Goal: Use online tool/utility: Use online tool/utility

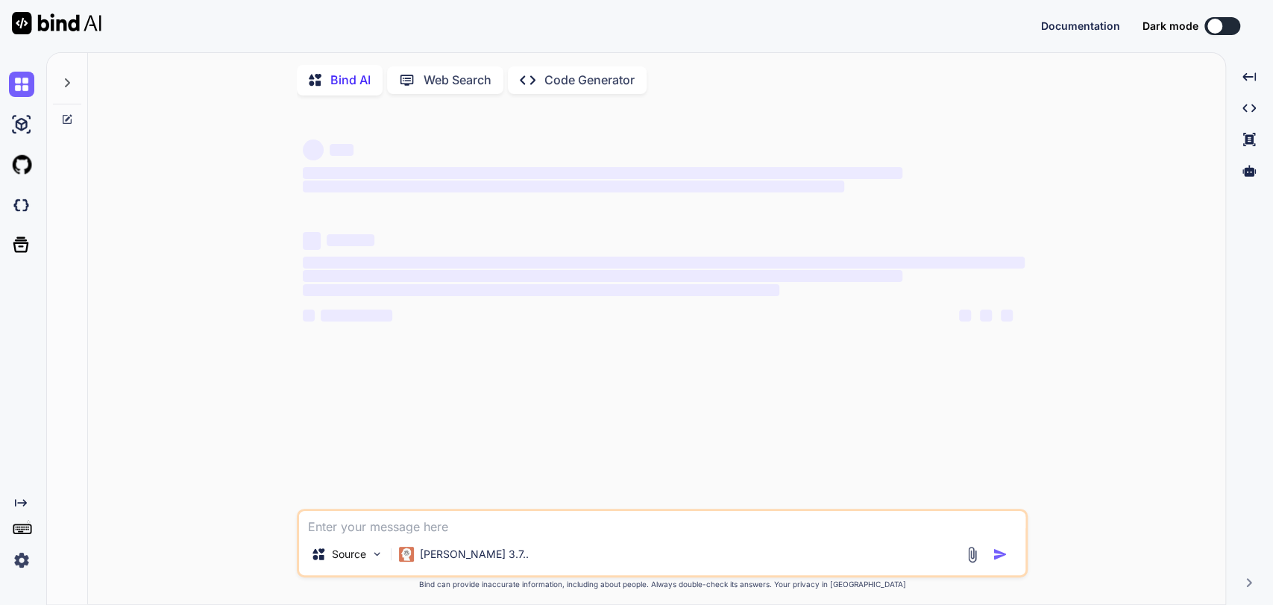
click at [43, 78] on div "Created with Pixso." at bounding box center [23, 328] width 46 height 553
click at [48, 78] on div at bounding box center [67, 89] width 40 height 72
click at [60, 81] on div at bounding box center [67, 78] width 28 height 51
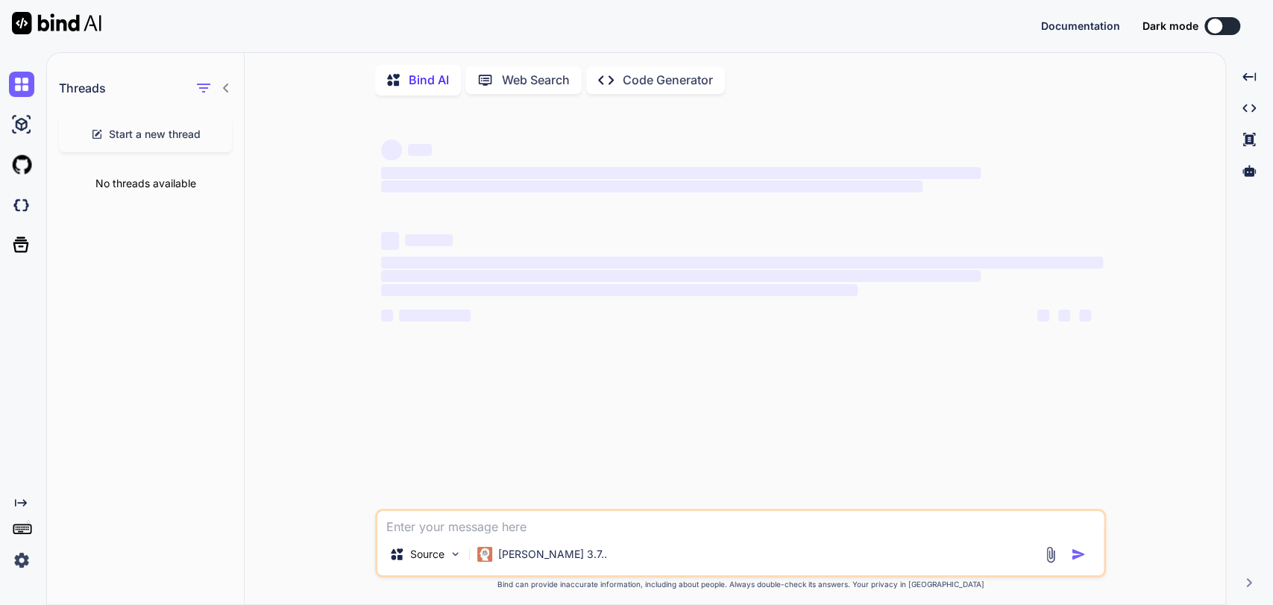
click at [136, 128] on span "Start a new thread" at bounding box center [155, 134] width 92 height 15
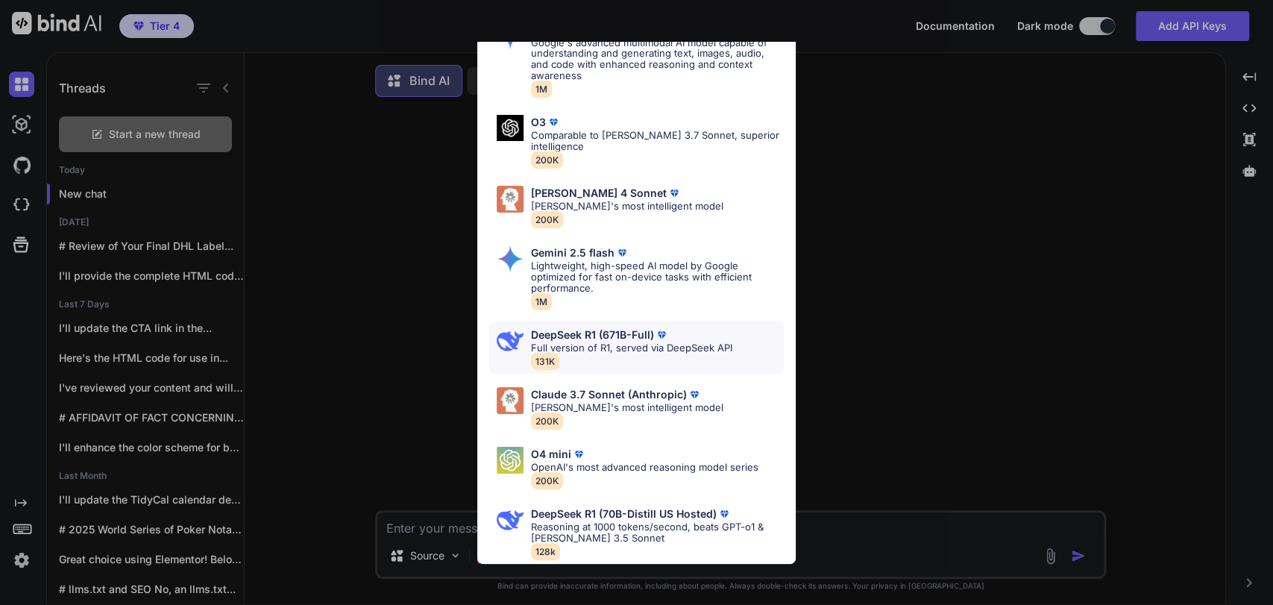
scroll to position [89, 0]
click at [609, 402] on p "[PERSON_NAME]'s most intelligent model" at bounding box center [627, 407] width 192 height 11
type textarea "x"
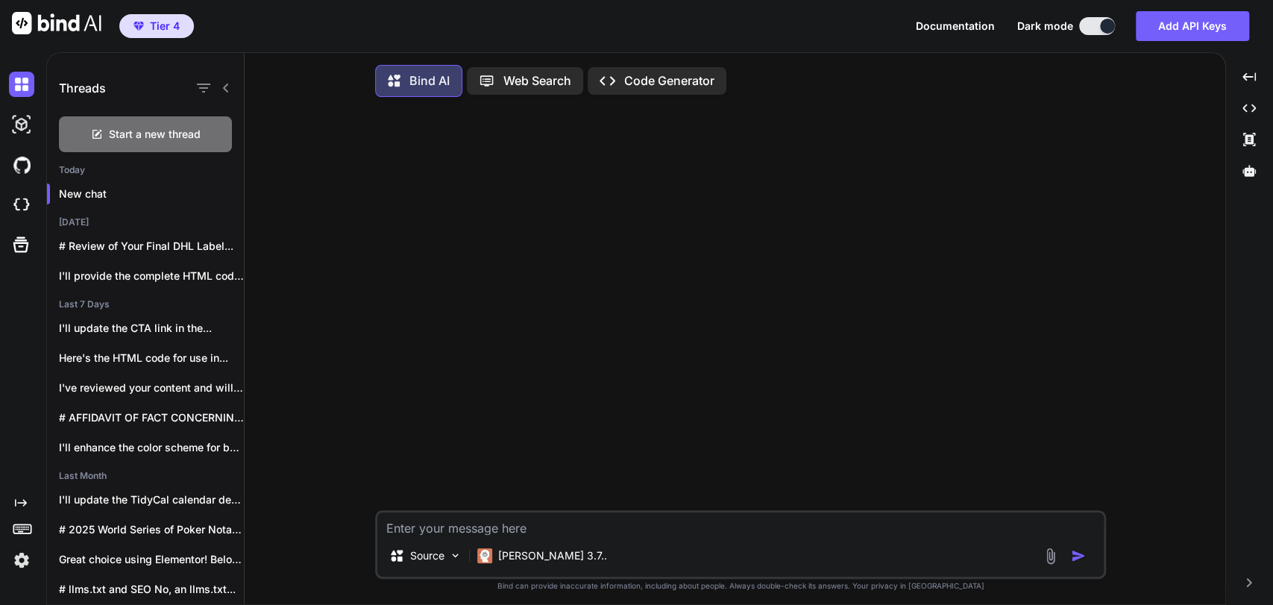
click at [538, 524] on textarea at bounding box center [740, 523] width 726 height 22
type textarea "T"
type textarea "x"
type textarea "Th"
type textarea "x"
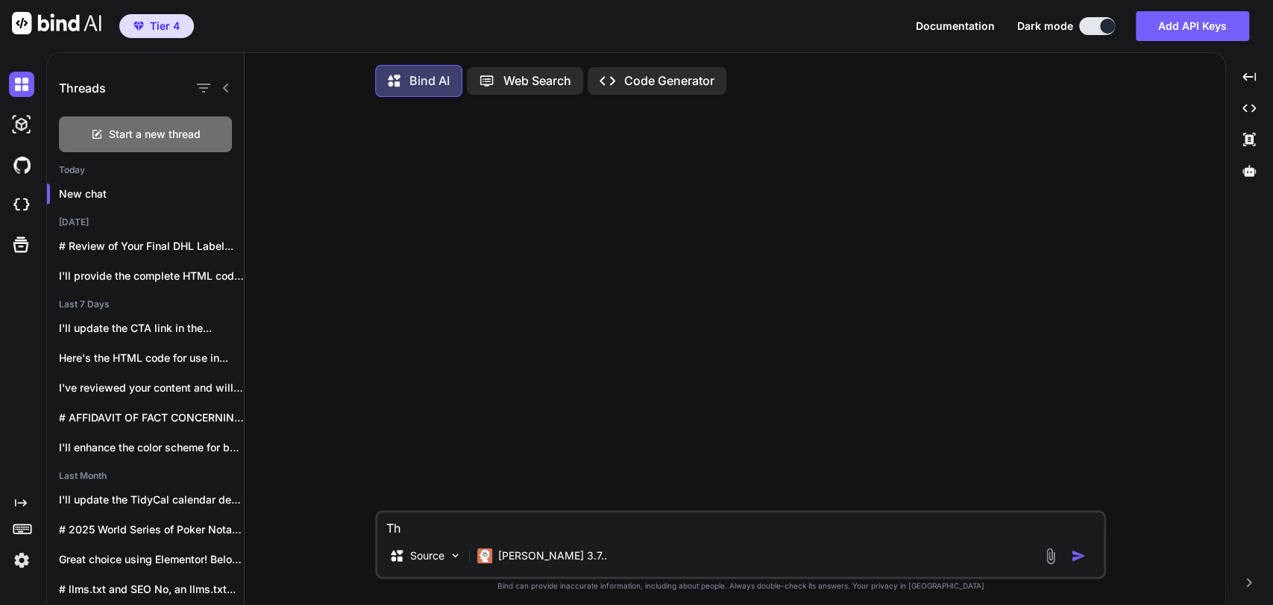
type textarea "Thi"
type textarea "x"
type textarea "This"
type textarea "x"
type textarea "This"
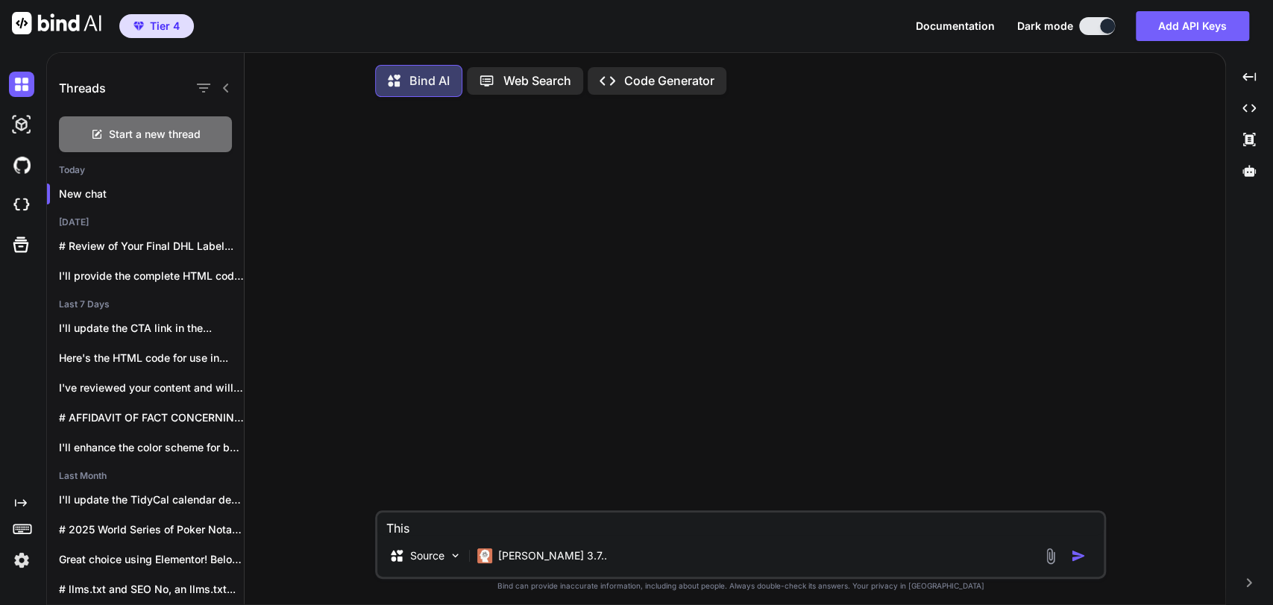
type textarea "x"
type textarea "This i"
type textarea "x"
type textarea "This is"
type textarea "x"
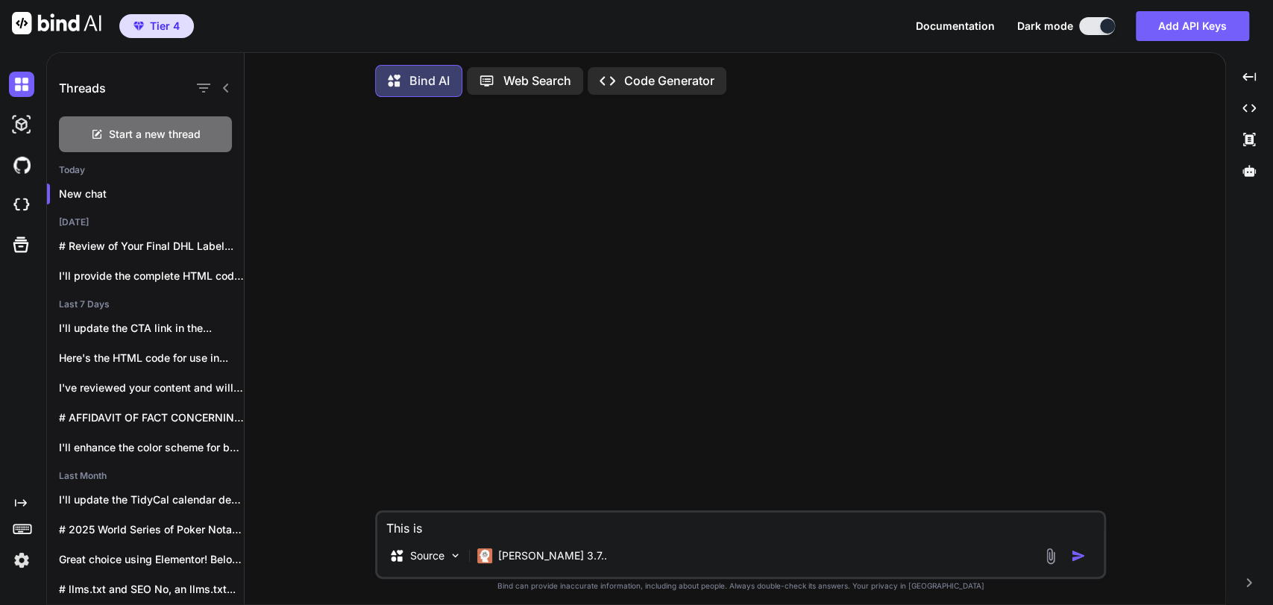
type textarea "This is"
type textarea "x"
type textarea "This is t"
type textarea "x"
type textarea "This is th"
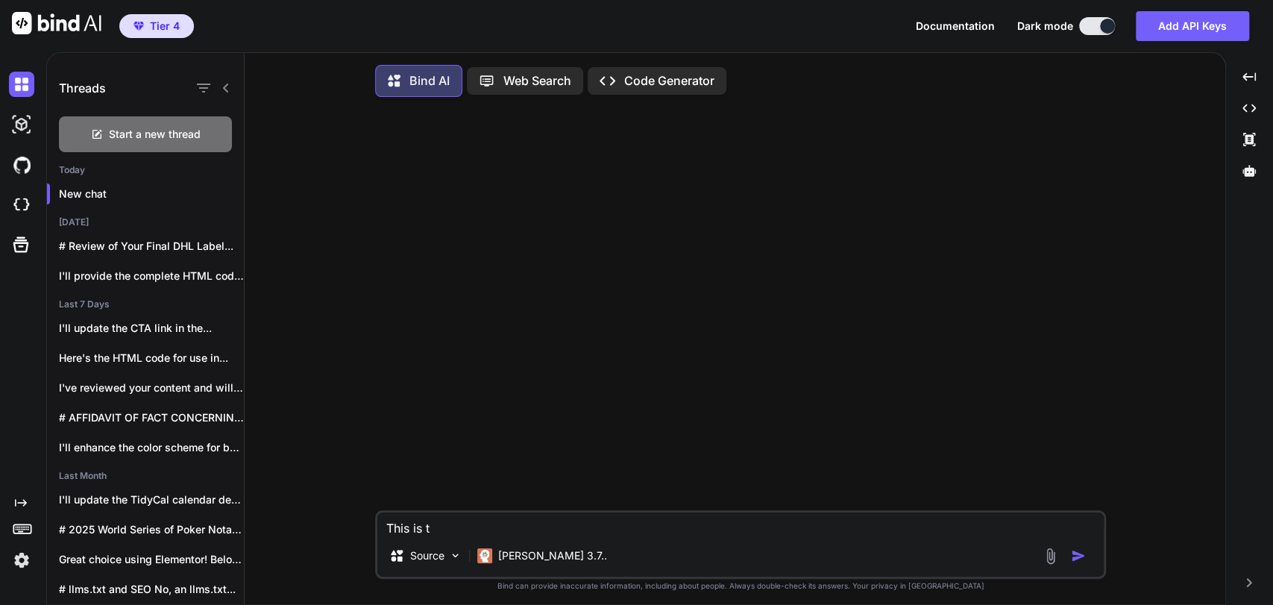
type textarea "x"
type textarea "This is the"
type textarea "x"
type textarea "This is the"
type textarea "x"
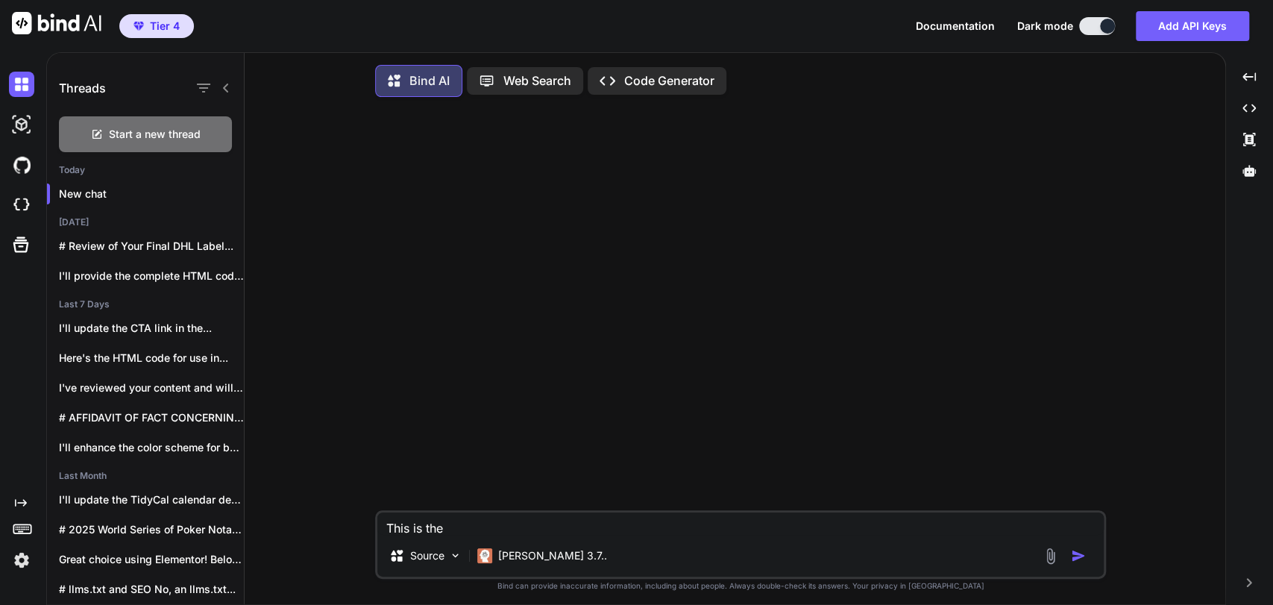
type textarea "This is the c"
type textarea "x"
type textarea "This is the co"
type textarea "x"
type textarea "This is the cod"
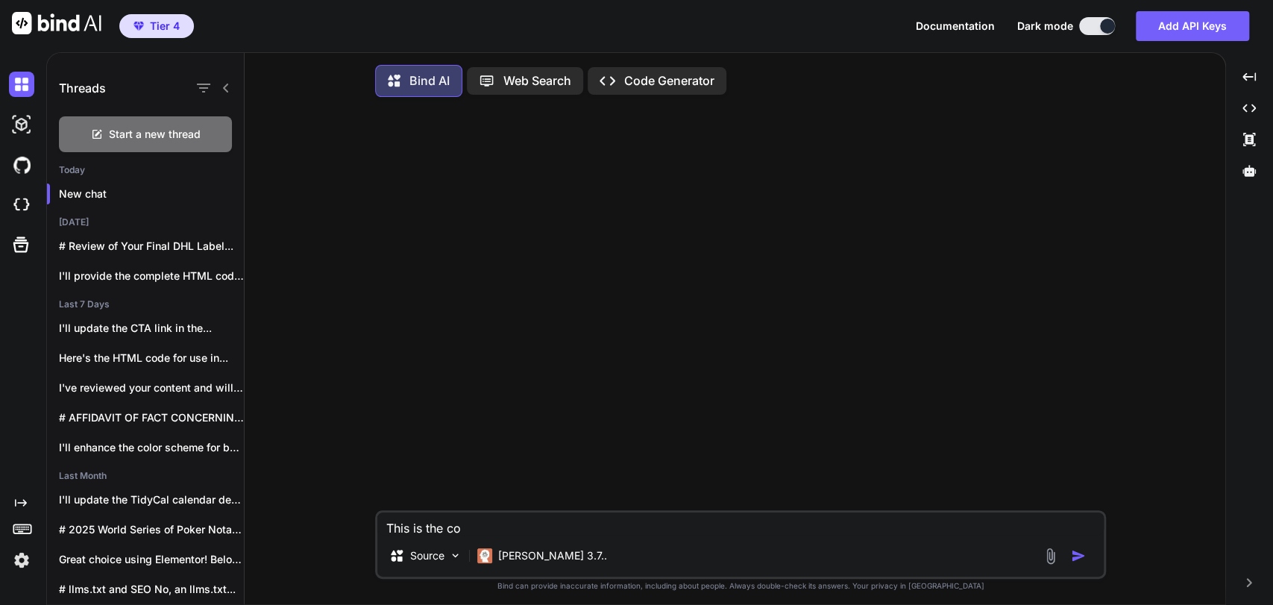
type textarea "x"
type textarea "This is the code"
type textarea "x"
type textarea "This is the code"
type textarea "x"
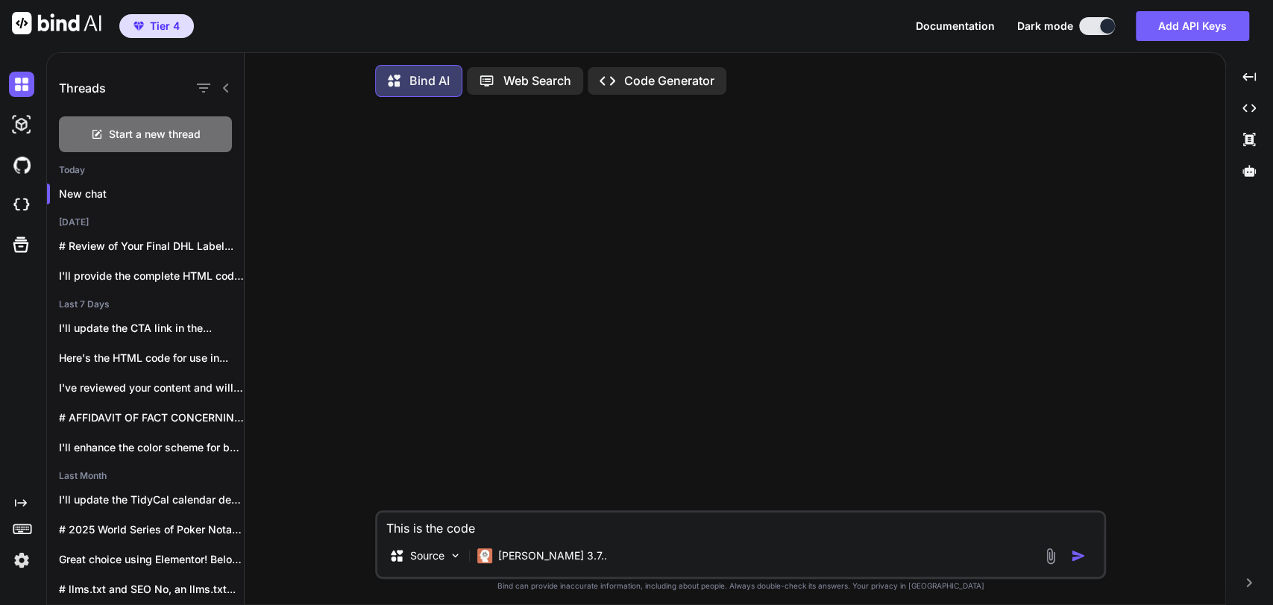
type textarea "This is the code f"
type textarea "x"
type textarea "This is the code fo"
type textarea "x"
type textarea "This is the code for"
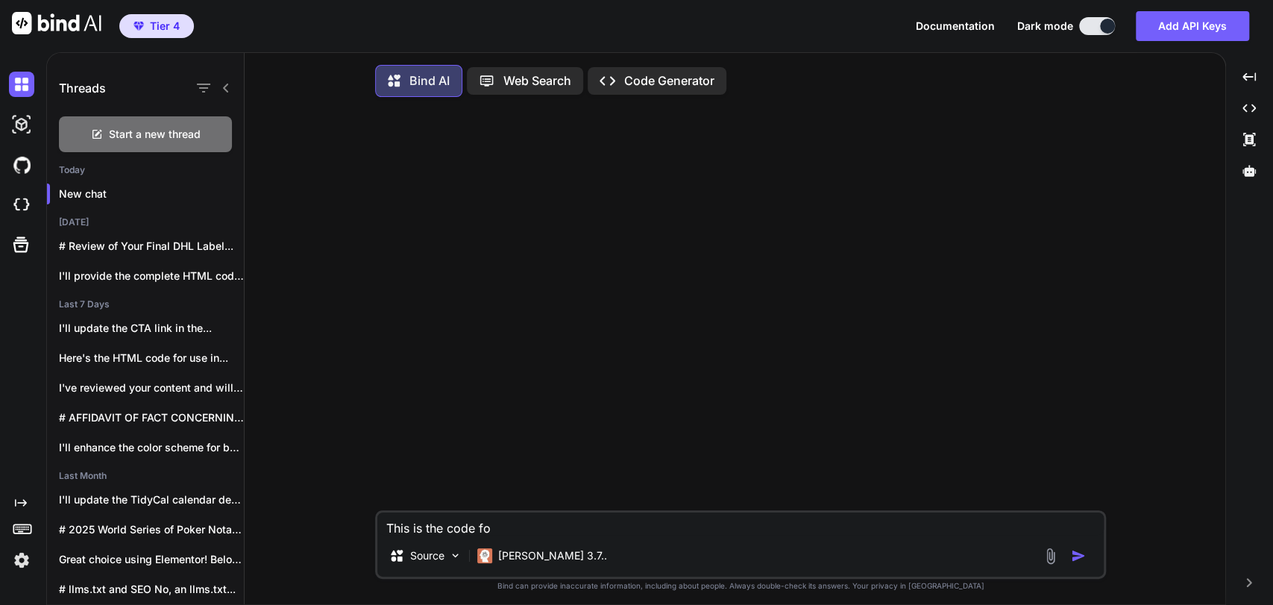
type textarea "x"
type textarea "This is the code for"
type textarea "x"
type textarea "This is the code for m"
type textarea "x"
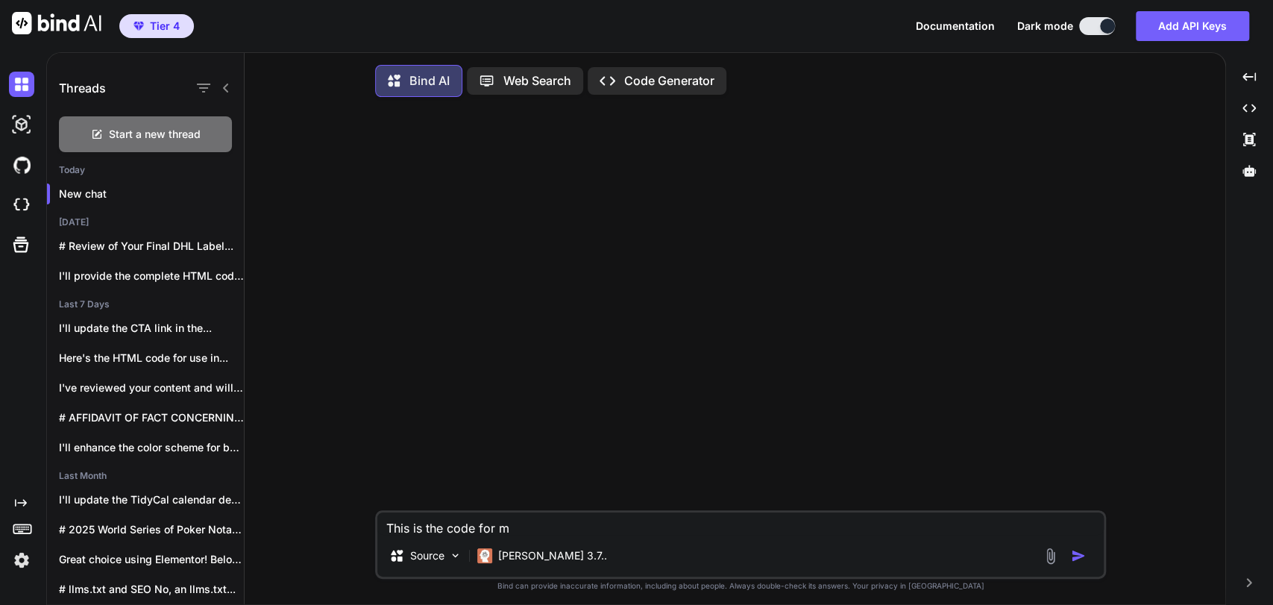
type textarea "This is the code for my"
type textarea "x"
type textarea "This is the code for my"
type textarea "x"
type textarea "This is the code for my h"
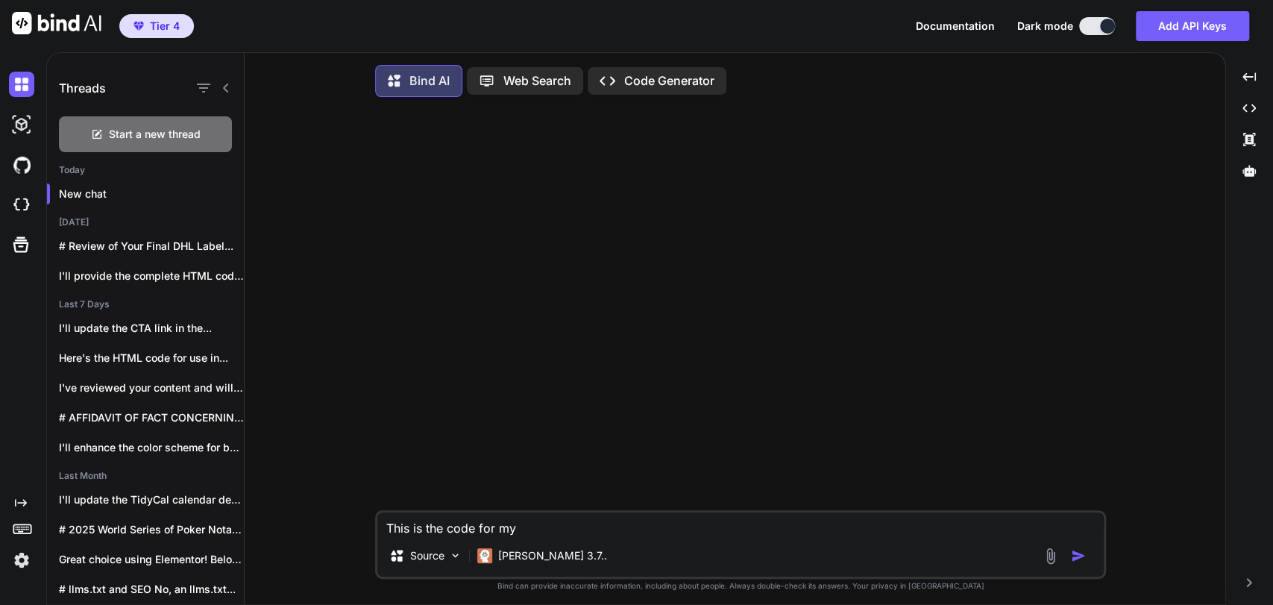
type textarea "x"
type textarea "This is the code for my ho"
type textarea "x"
type textarea "This is the code for my hom"
type textarea "x"
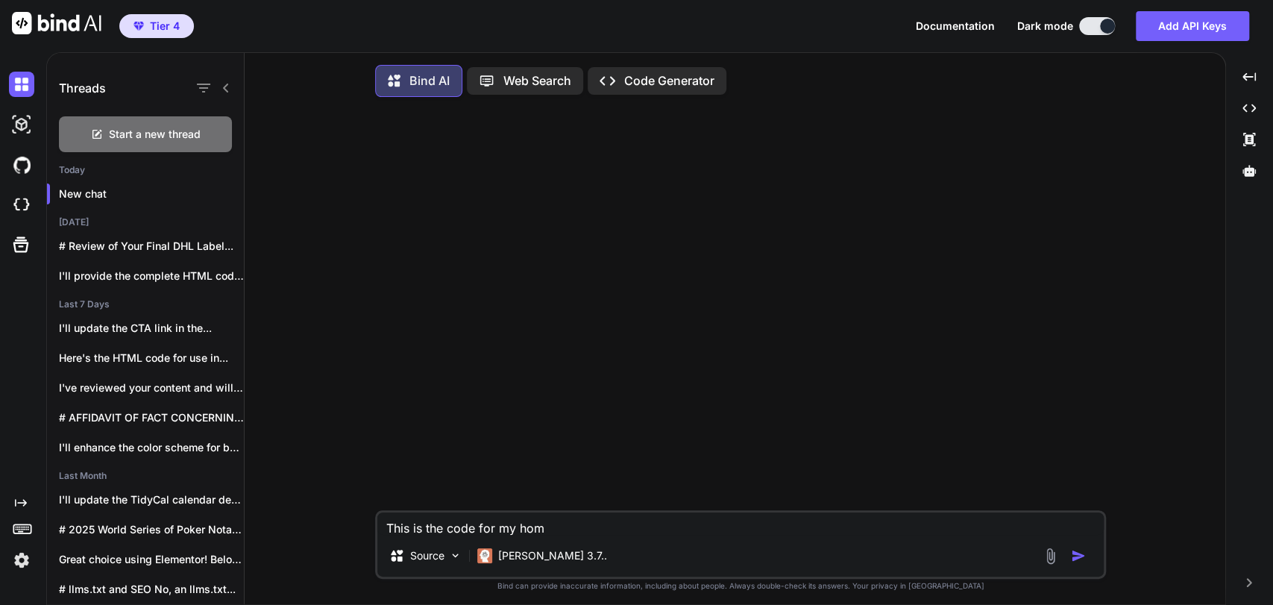
type textarea "This is the code for my home"
type textarea "x"
type textarea "This is the code for my home"
type textarea "x"
type textarea "This is the code for my home p"
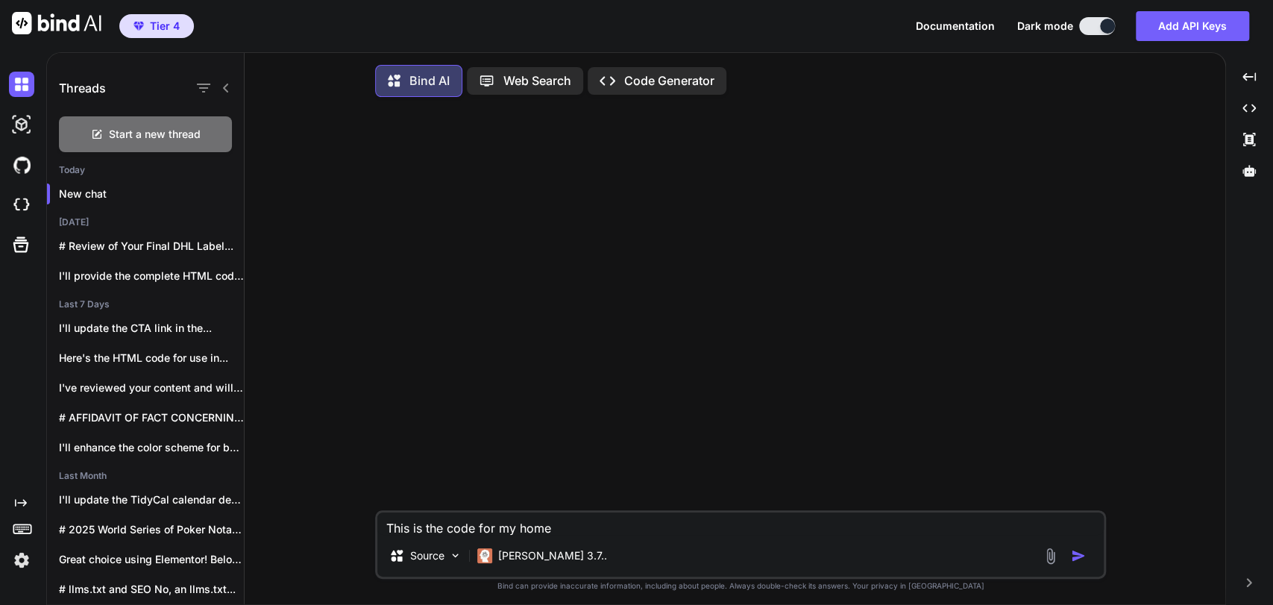
type textarea "x"
type textarea "This is the code for my home pa"
type textarea "x"
type textarea "This is the code for my home pag"
type textarea "x"
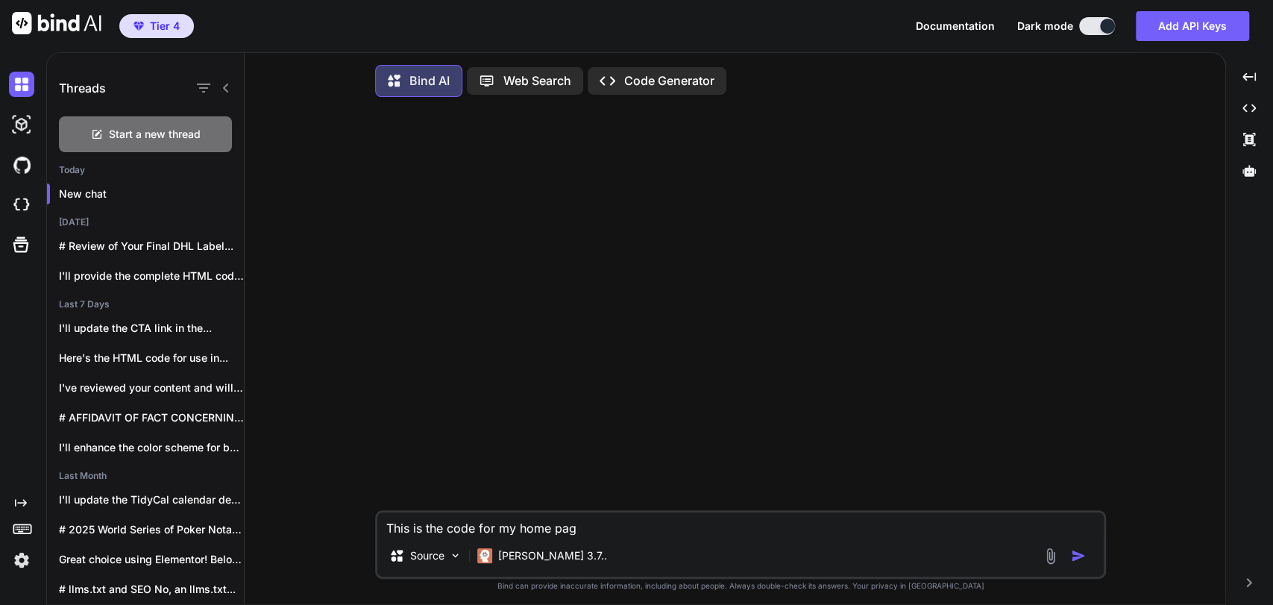
type textarea "This is the code for my home page"
type textarea "x"
type textarea "This is the code for my home page"
type textarea "x"
type textarea "This is the code for my home page f"
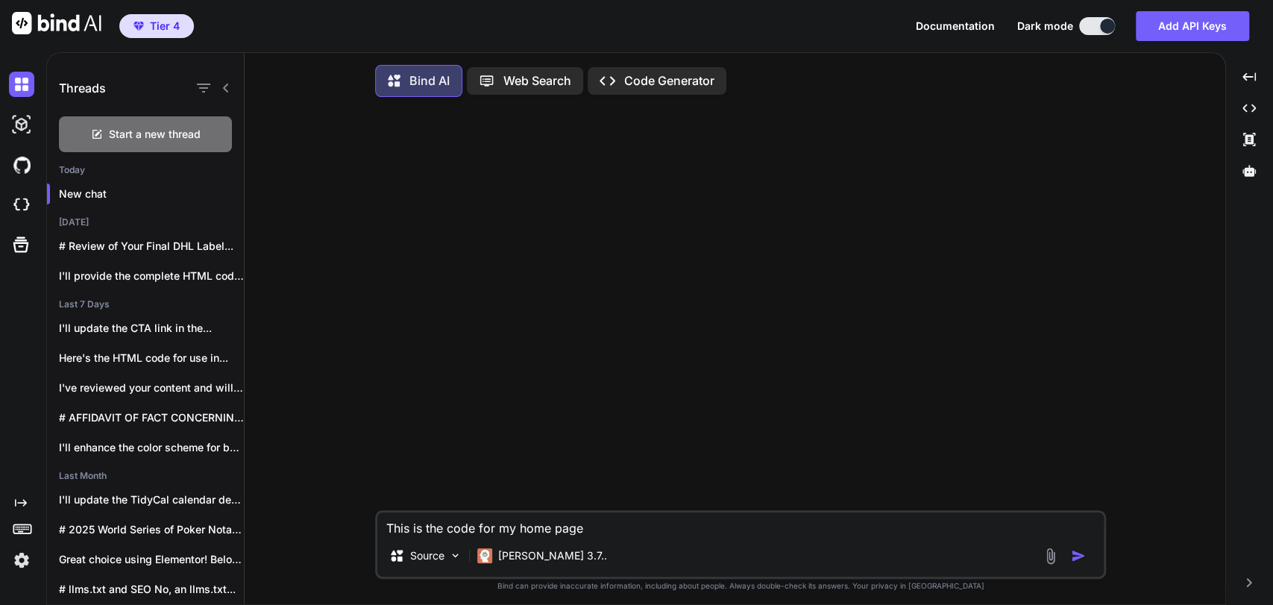
type textarea "x"
type textarea "This is the code for my home page fo"
type textarea "x"
type textarea "This is the code for my home page for"
type textarea "x"
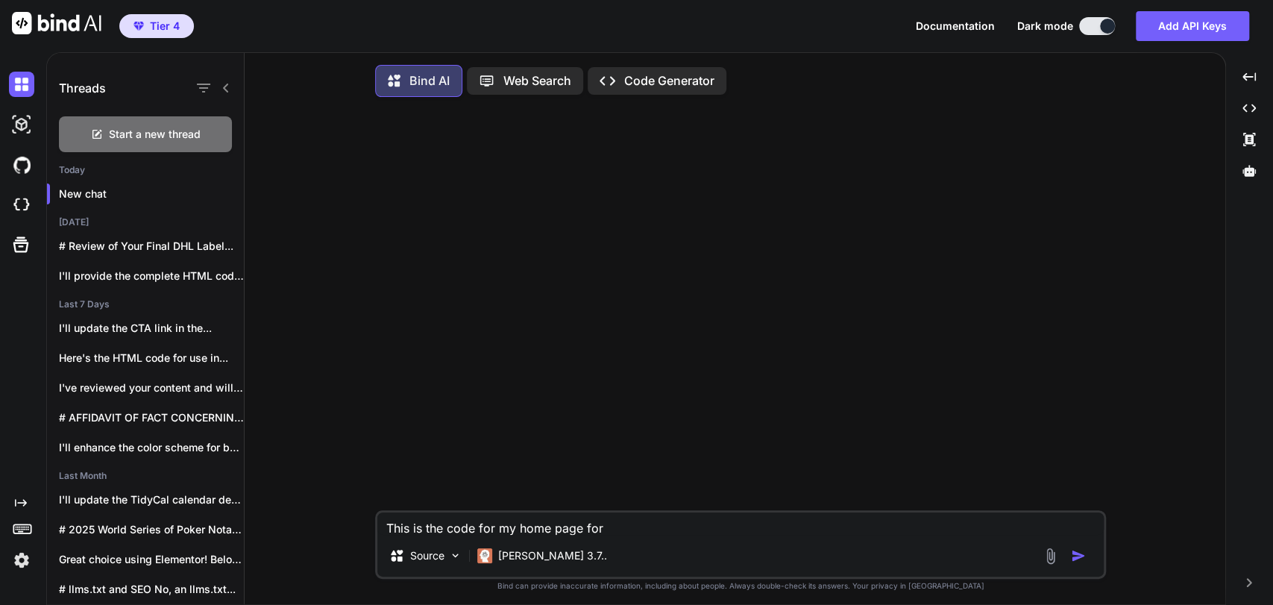
type textarea "This is the code for my home page for"
type textarea "x"
type textarea "This is the code for my home page for a"
type textarea "x"
type textarea "This is the code for my home page for an"
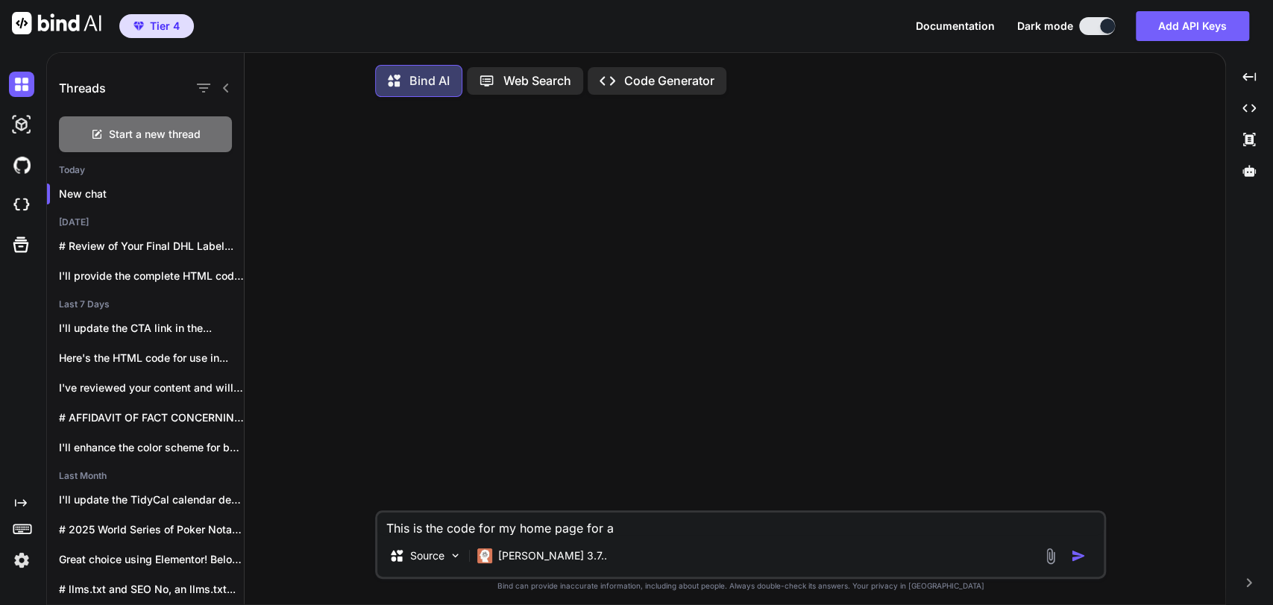
type textarea "x"
type textarea "This is the code for my home page for an"
type textarea "x"
type textarea "This is the code for my home page for an o"
type textarea "x"
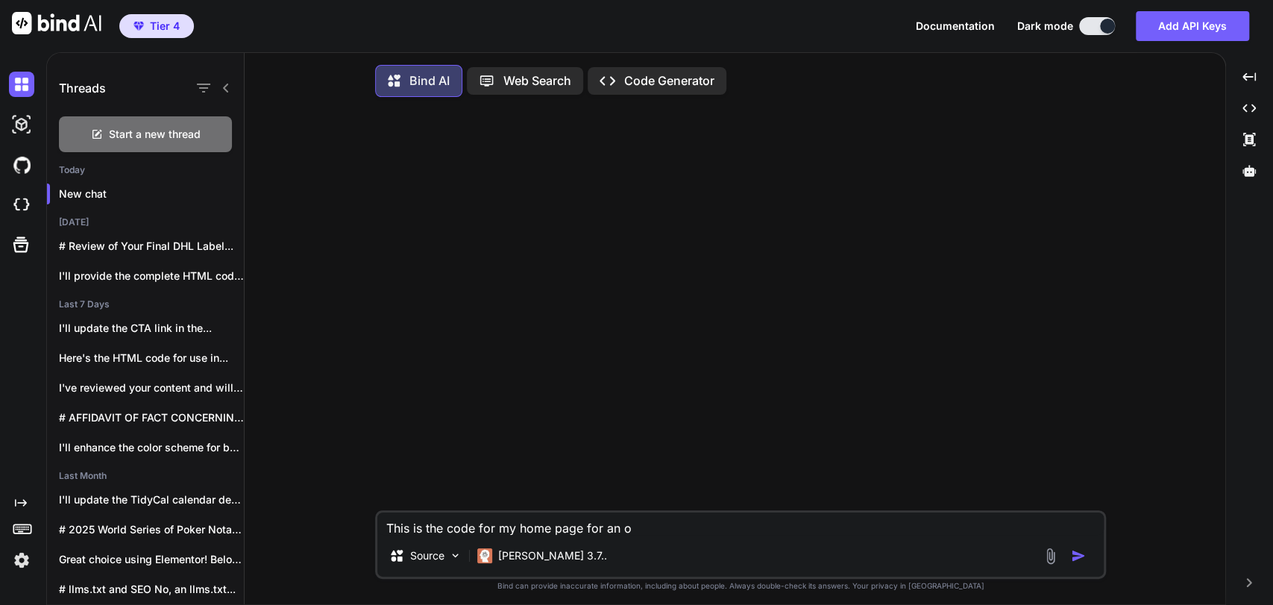
type textarea "This is the code for my home page for an on"
type textarea "x"
type textarea "This is the code for my home page for an onl"
type textarea "x"
type textarea "This is the code for my home page for an onli"
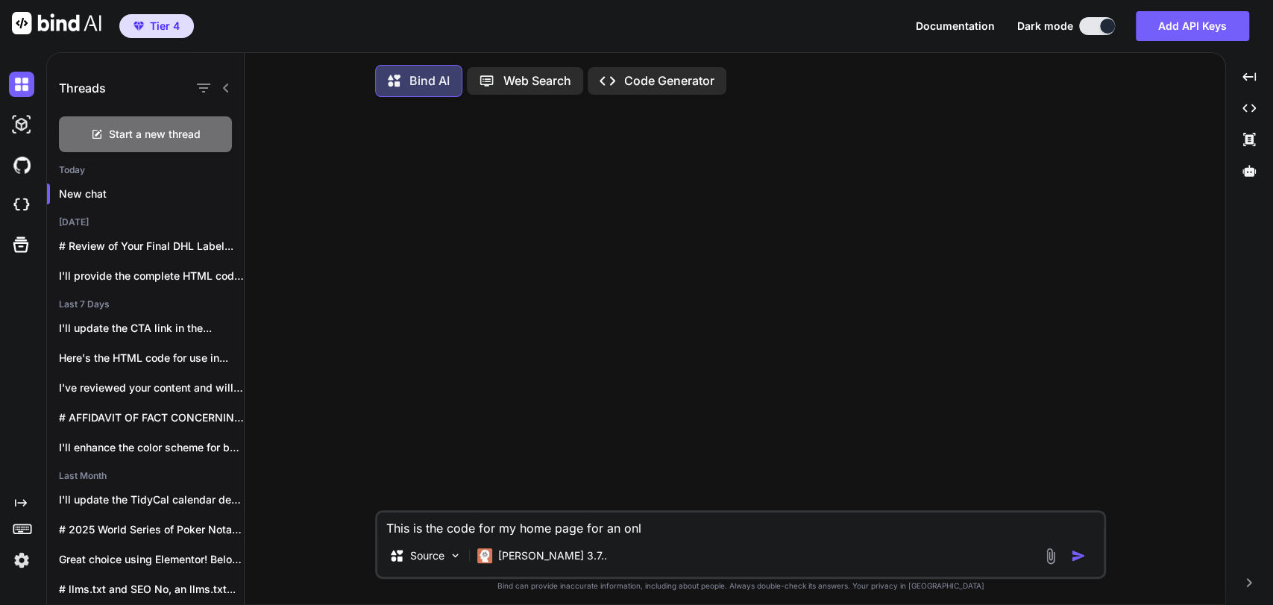
type textarea "x"
type textarea "This is the code for my home page for an onlin"
type textarea "x"
type textarea "This is the code for my home page for an online"
type textarea "x"
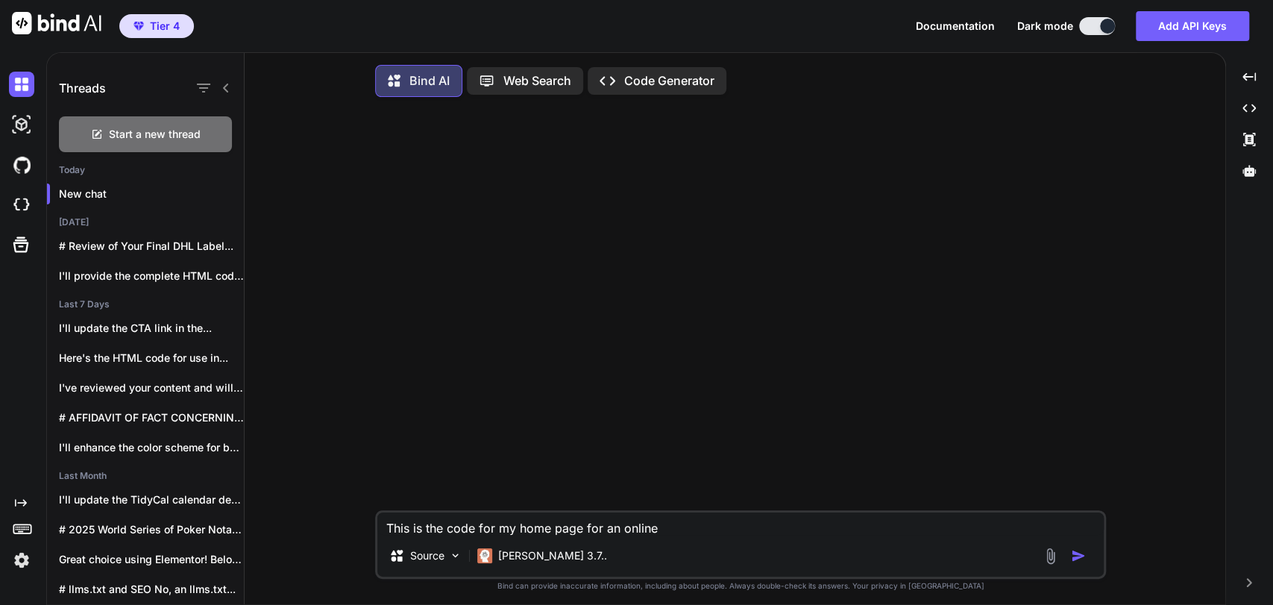
type textarea "This is the code for my home page for an online"
type textarea "x"
type textarea "This is the code for my home page for an online n"
type textarea "x"
type textarea "This is the code for my home page for an online no"
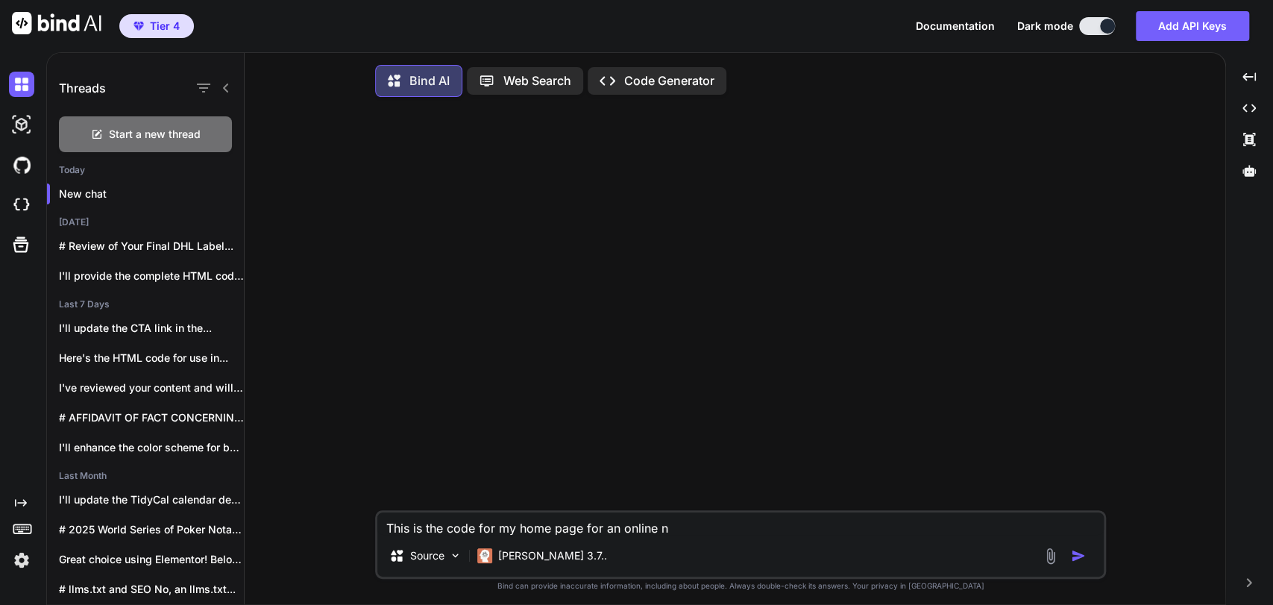
type textarea "x"
type textarea "This is the code for my home page for an online not"
type textarea "x"
type textarea "This is the code for my home page for an online nota"
type textarea "x"
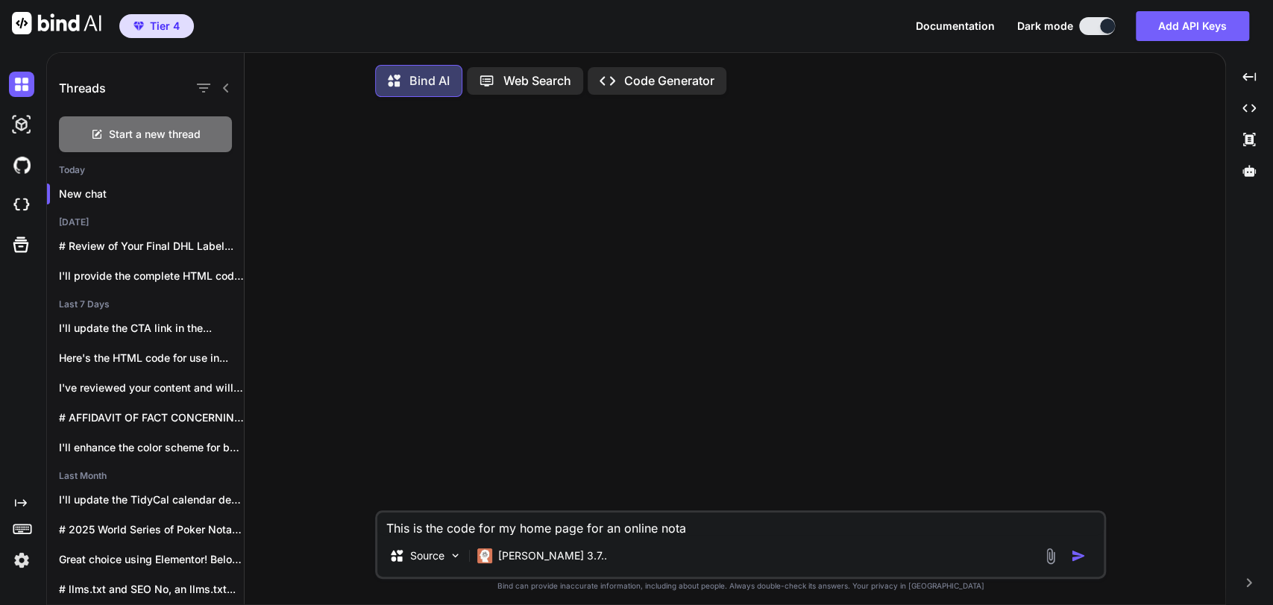
type textarea "This is the code for my home page for an online notar"
type textarea "x"
type textarea "This is the code for my home page for an online notary"
type textarea "x"
type textarea "This is the code for my home page for an online notary"
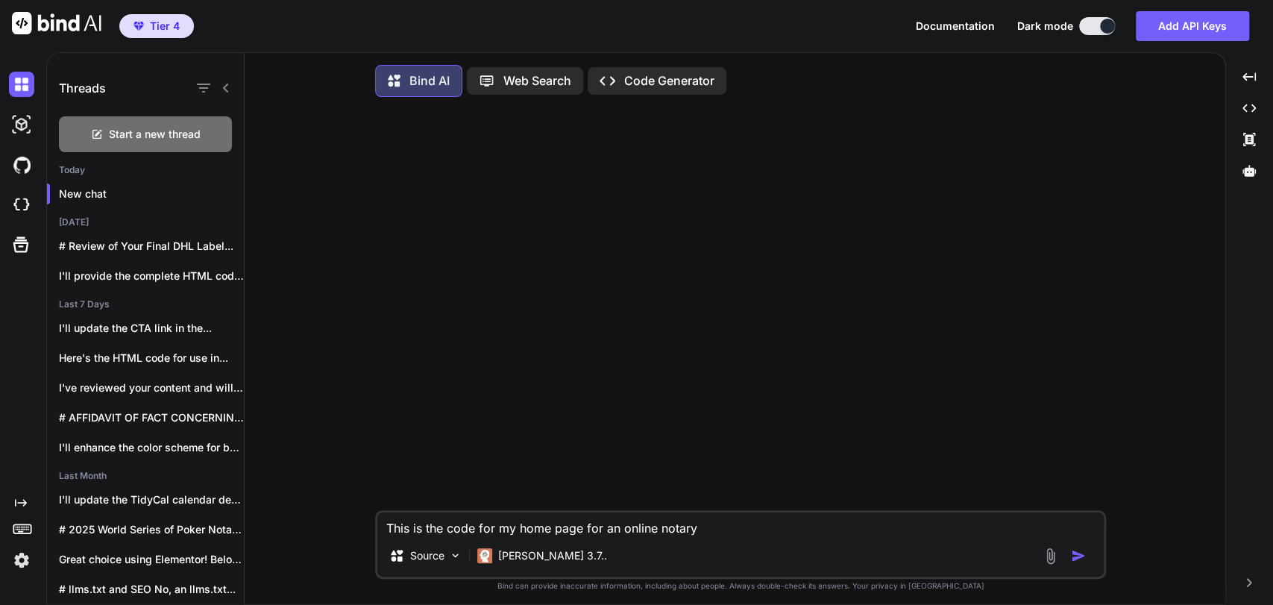
type textarea "x"
type textarea "This is the code for my home page for an online notary s"
type textarea "x"
type textarea "This is the code for my home page for an online notary si"
type textarea "x"
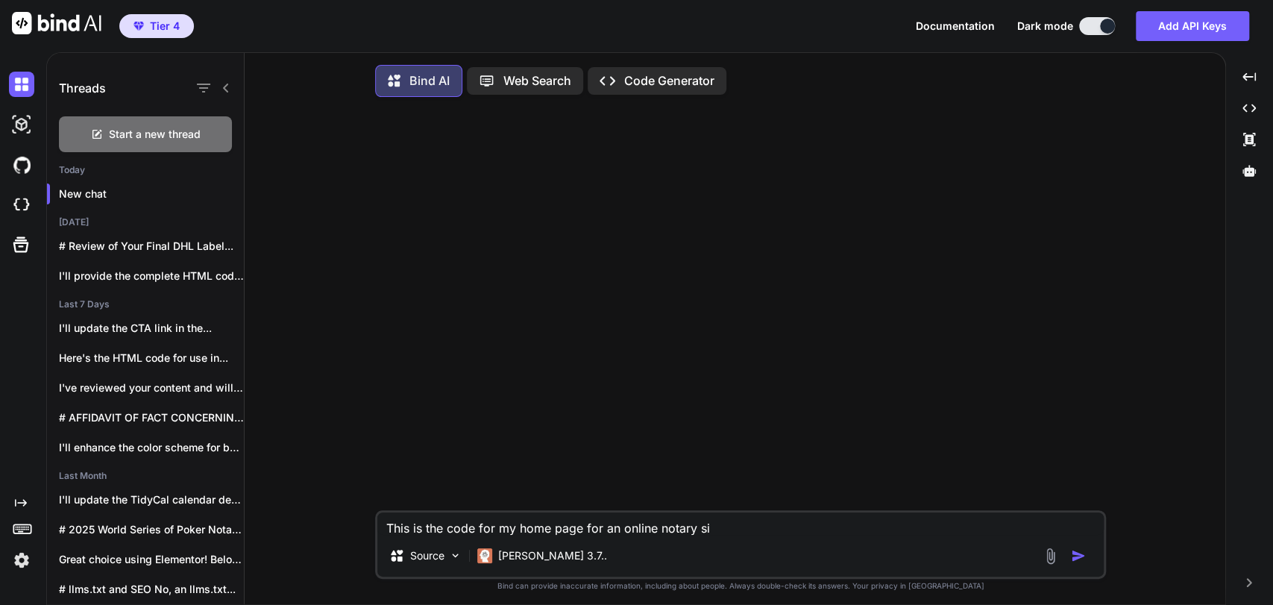
type textarea "This is the code for my home page for an online notary sit"
type textarea "x"
type textarea "This is the code for my home page for an online notary site"
type textarea "x"
type textarea "This is the code for my home page for an online notary site,"
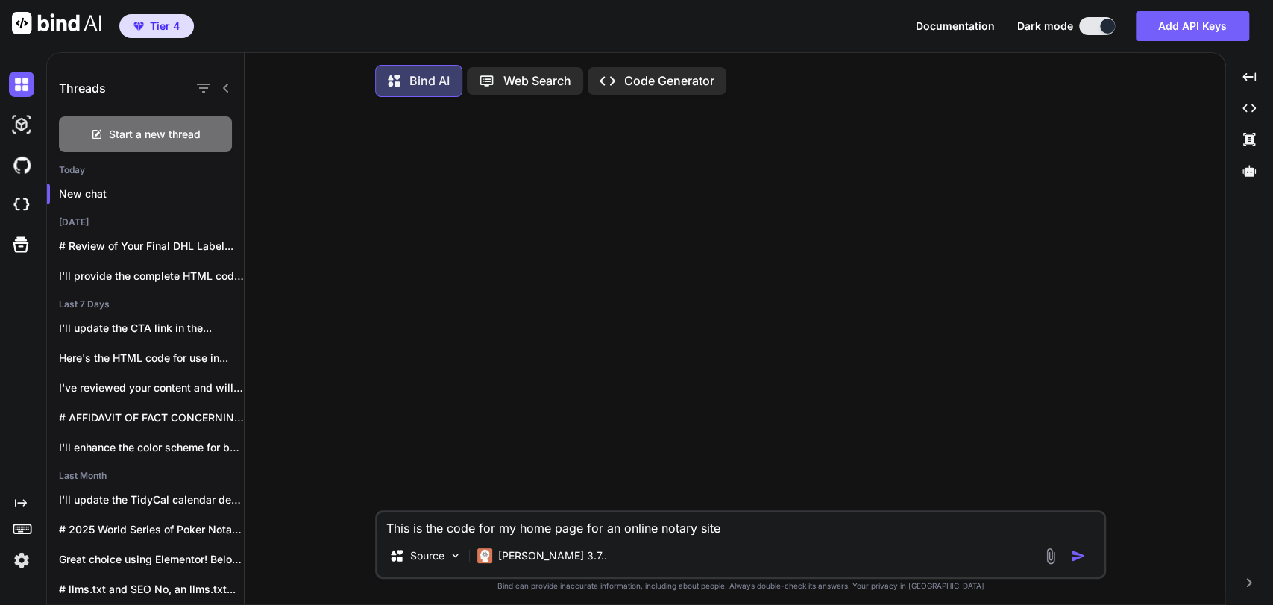
type textarea "x"
type textarea "This is the code for my home page for an online notary site,"
type textarea "x"
type textarea "This is the code for my home page for an online notary site,"
type textarea "x"
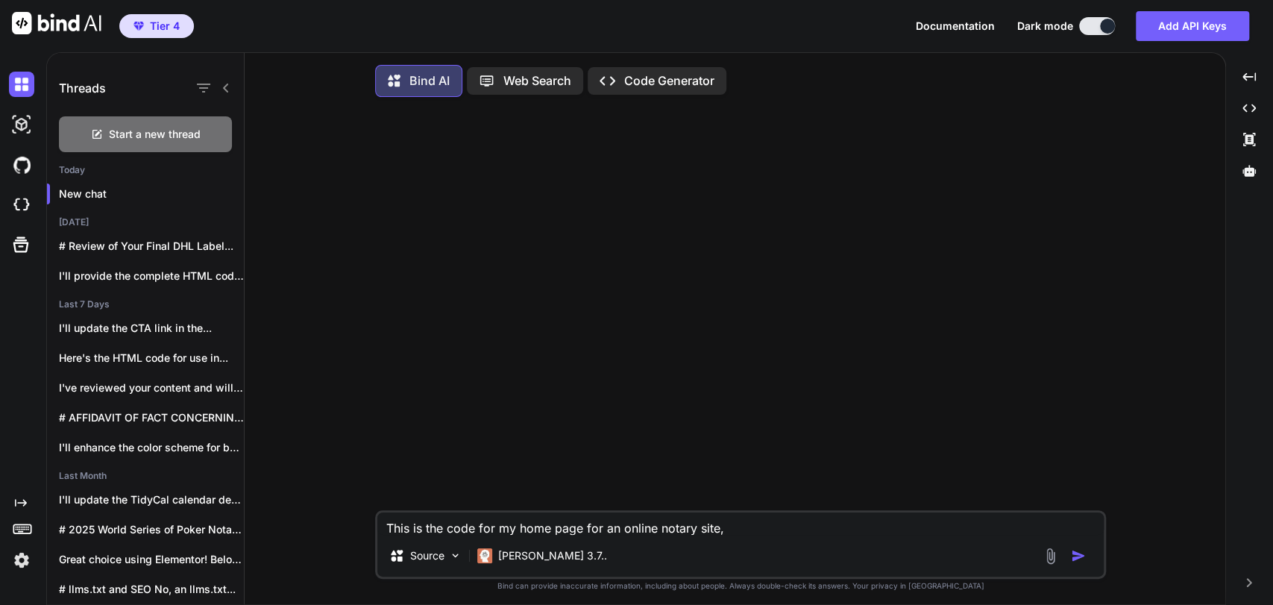
type textarea "This is the code for my home page for an online notary site, t"
type textarea "x"
type textarea "This is the code for my home page for an online notary site, th"
type textarea "x"
type textarea "This is the code for my home page for an online notary site, thi"
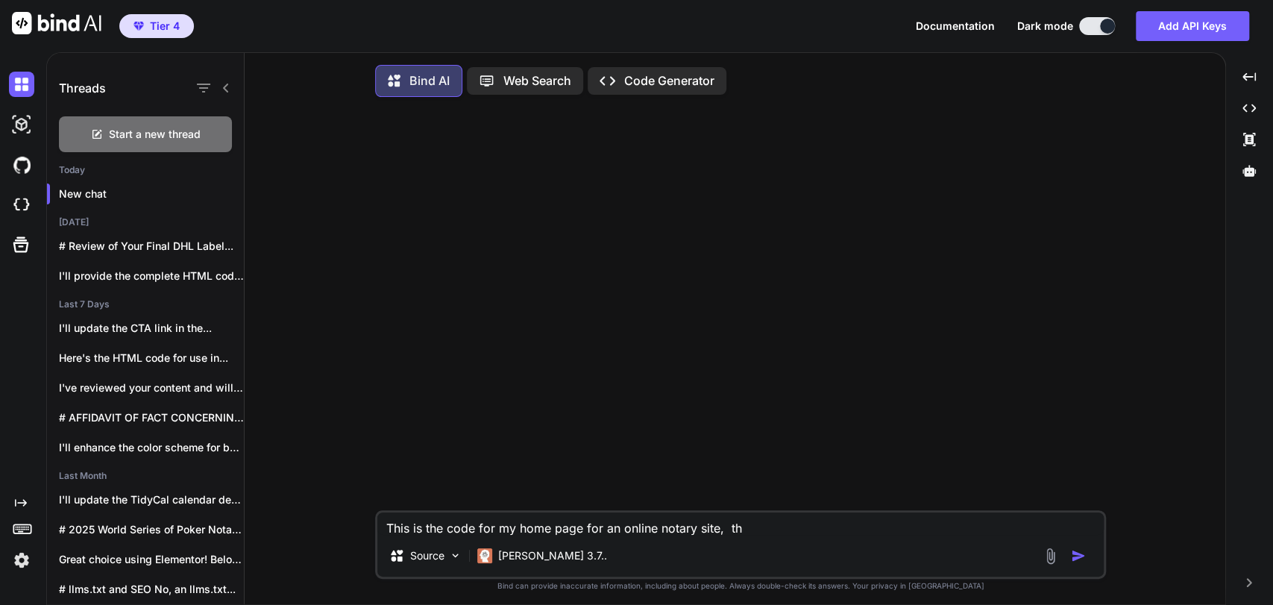
type textarea "x"
type textarea "This is the code for my home page for an online notary site, this"
type textarea "x"
type textarea "This is the code for my home page for an online notary site, this"
type textarea "x"
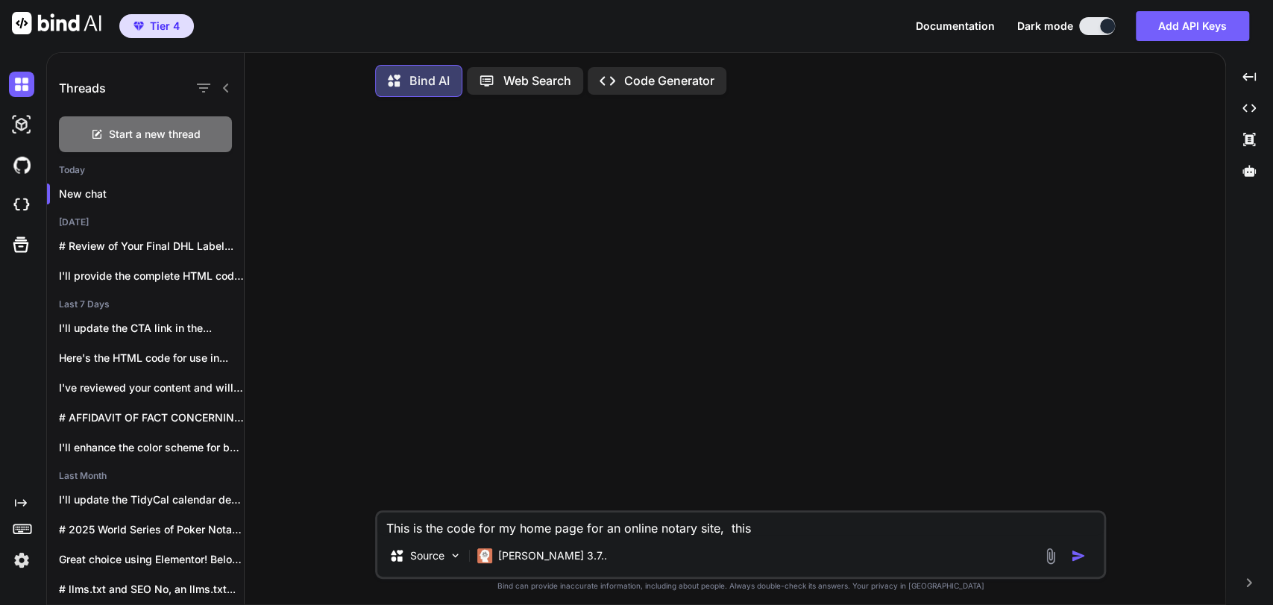
type textarea "This is the code for my home page for an online notary site, this i"
type textarea "x"
type textarea "This is the code for my home page for an online notary site, this is"
type textarea "x"
type textarea "This is the code for my home page for an online notary site, this is"
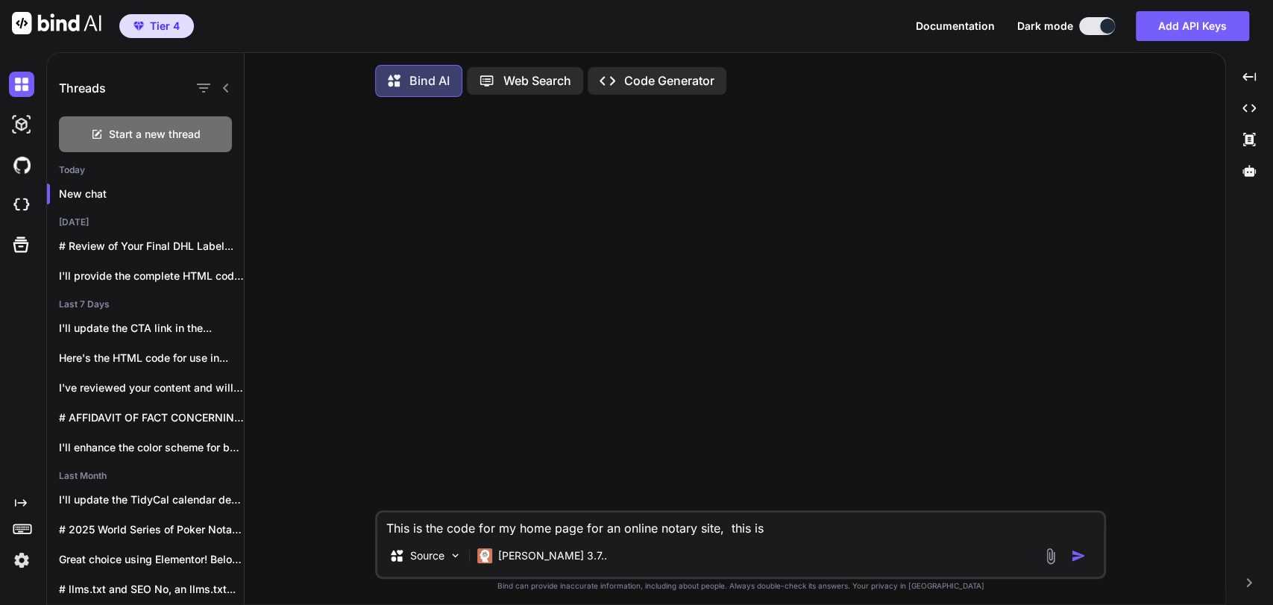
type textarea "x"
type textarea "This is the code for my home page for an online notary site, this is t"
type textarea "x"
type textarea "This is the code for my home page for an online notary site, this is th"
type textarea "x"
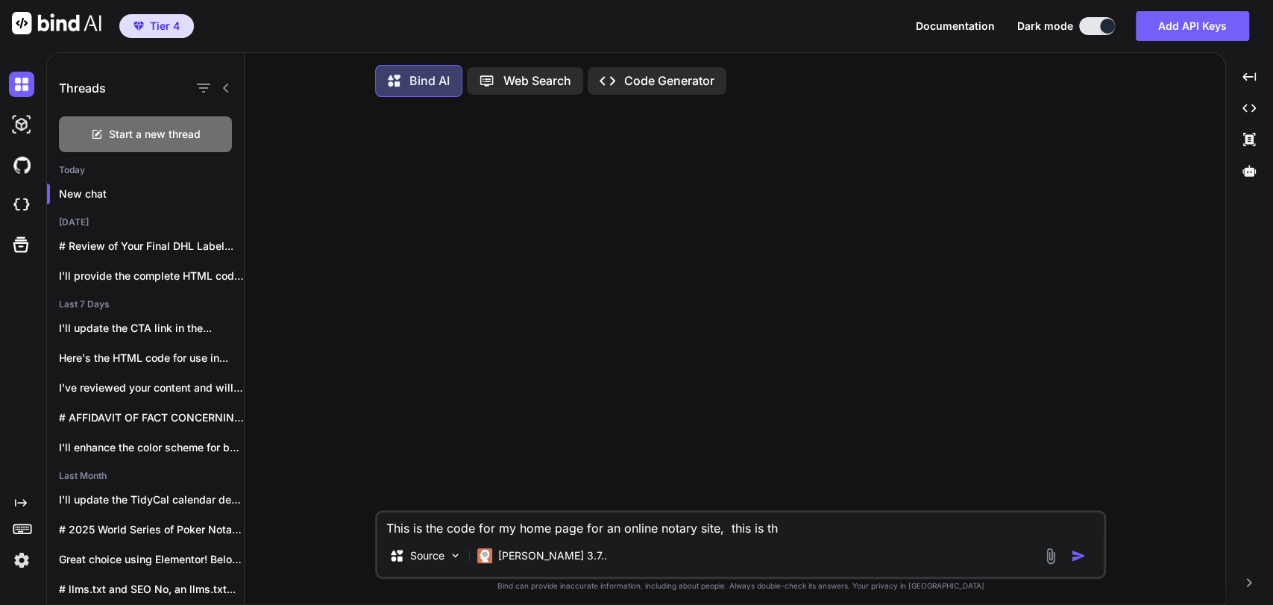
type textarea "This is the code for my home page for an online notary site, this is the"
type textarea "x"
type textarea "This is the code for my home page for an online notary site, this is the"
type textarea "x"
type textarea "This is the code for my home page for an online notary site, this is the a"
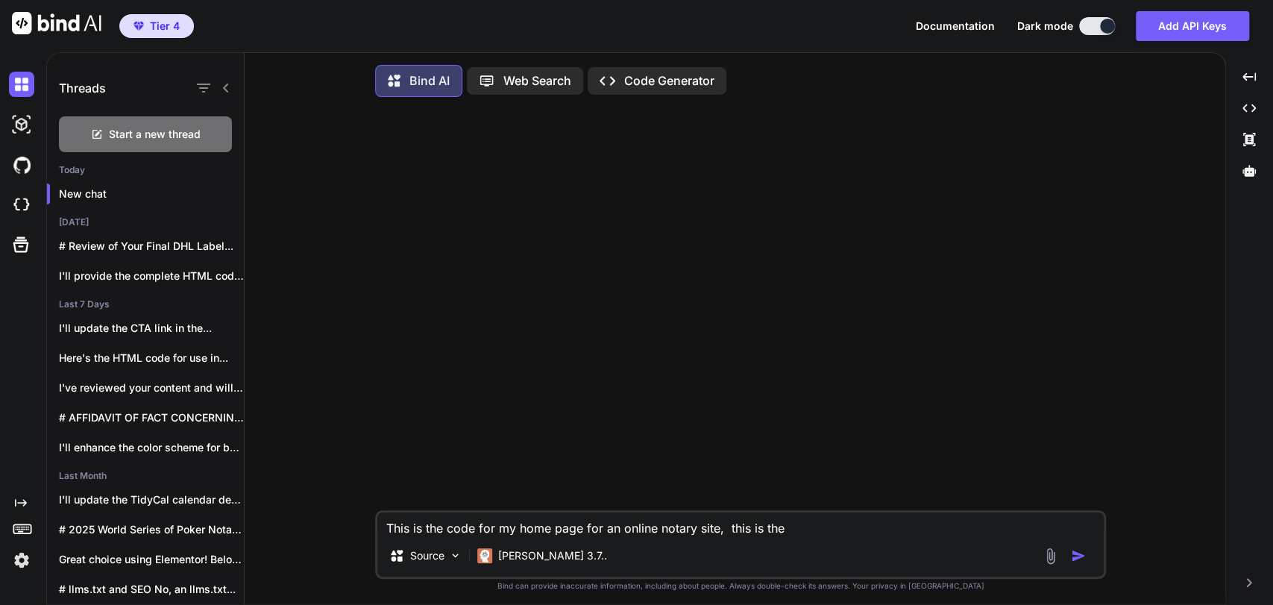
type textarea "x"
type textarea "This is the code for my home page for an online notary site, this is the ap"
type textarea "x"
type textarea "This is the code for my home page for an online notary site, this is the app"
type textarea "x"
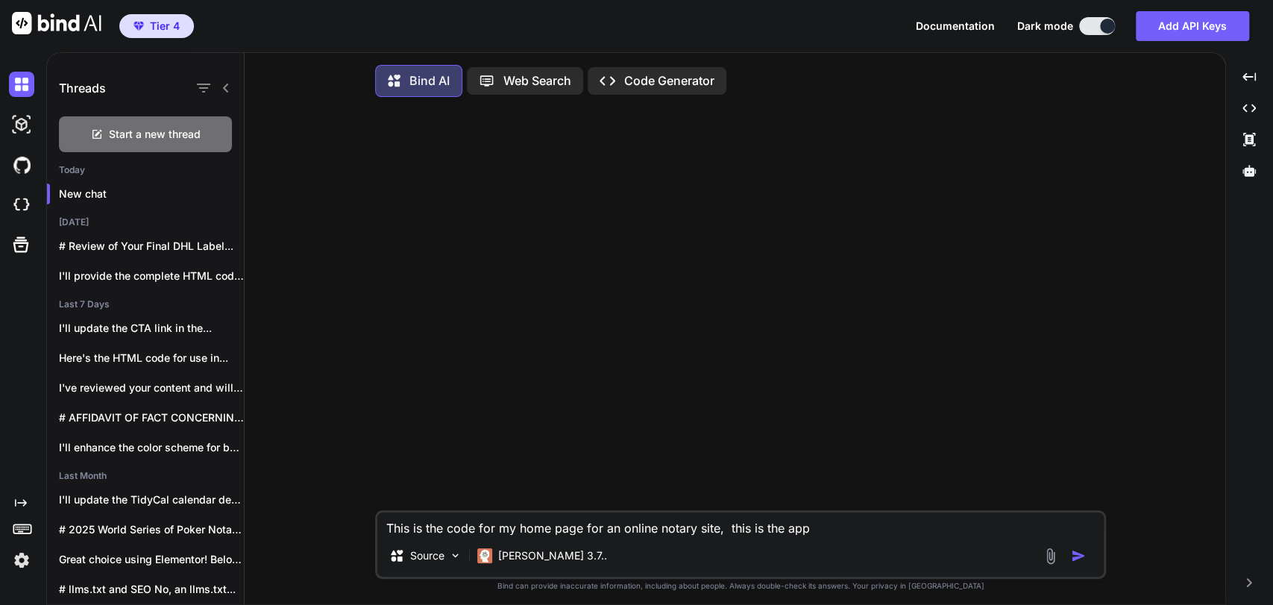
type textarea "This is the code for my home page for an online notary site, this is the app"
type textarea "x"
type textarea "This is the code for my home page for an online notary site, this is the app s"
type textarea "x"
type textarea "This is the code for my home page for an online notary site, this is the app si"
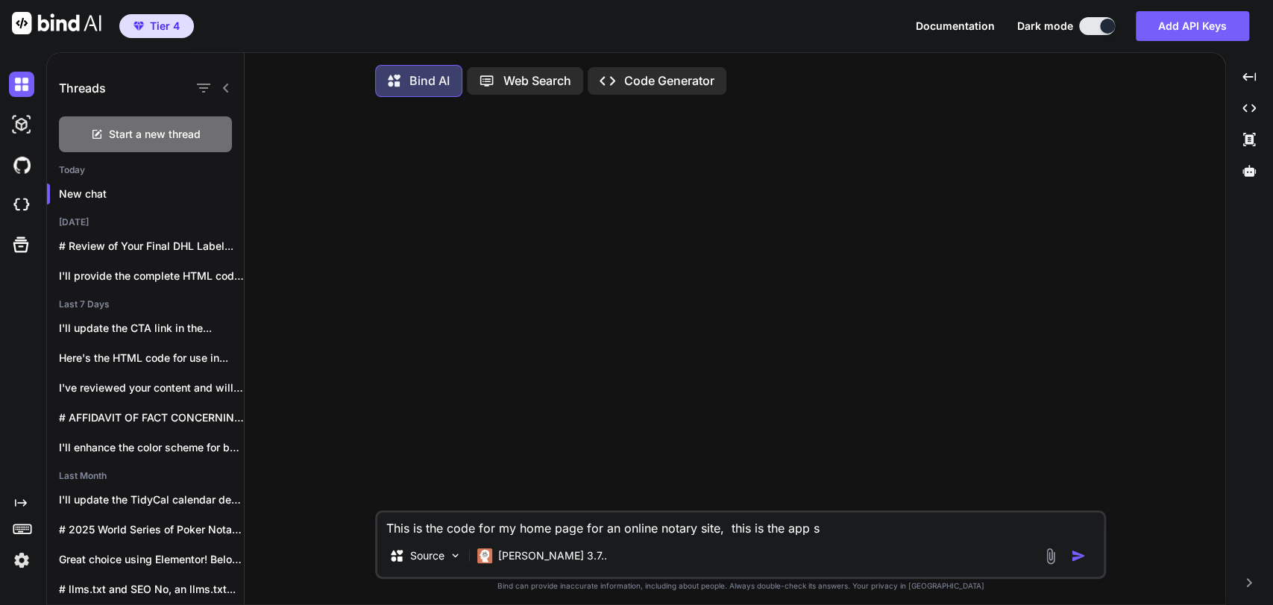
type textarea "x"
type textarea "This is the code for my home page for an online notary site, this is the app sid"
type textarea "x"
type textarea "This is the code for my home page for an online notary site, this is the app si…"
type textarea "x"
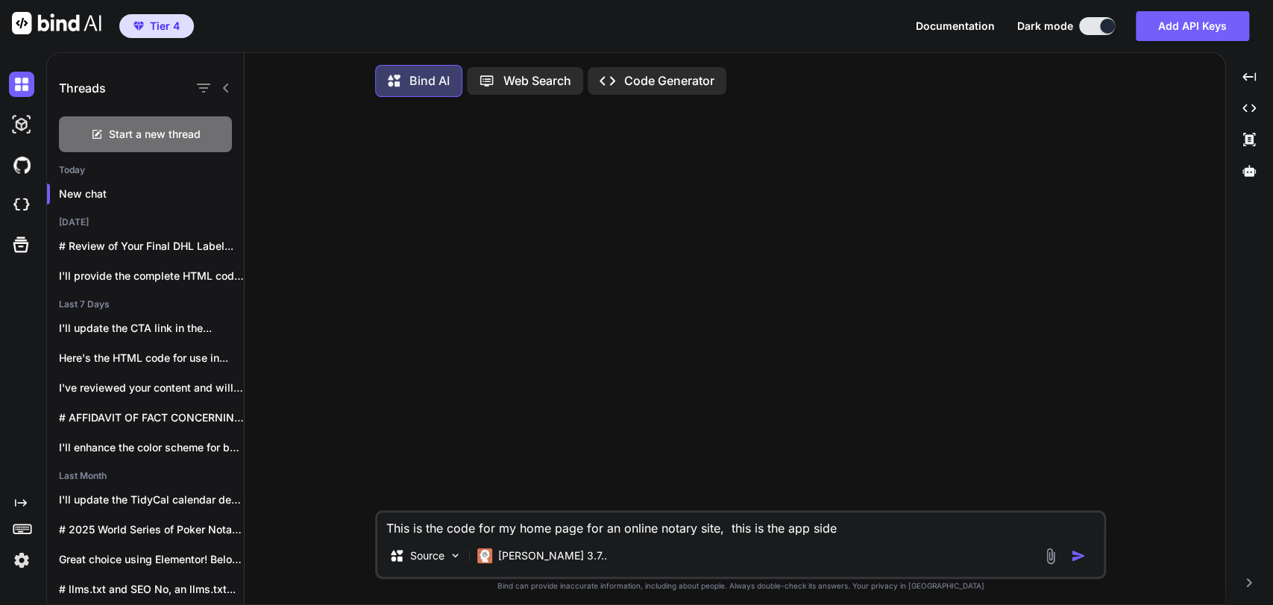
type textarea "This is the code for my home page for an online notary site, this is the app si…"
type textarea "x"
type textarea "This is the code for my home page for an online notary site, this is the app si…"
type textarea "x"
type textarea "This is the code for my home page for an online notary site, this is the app si…"
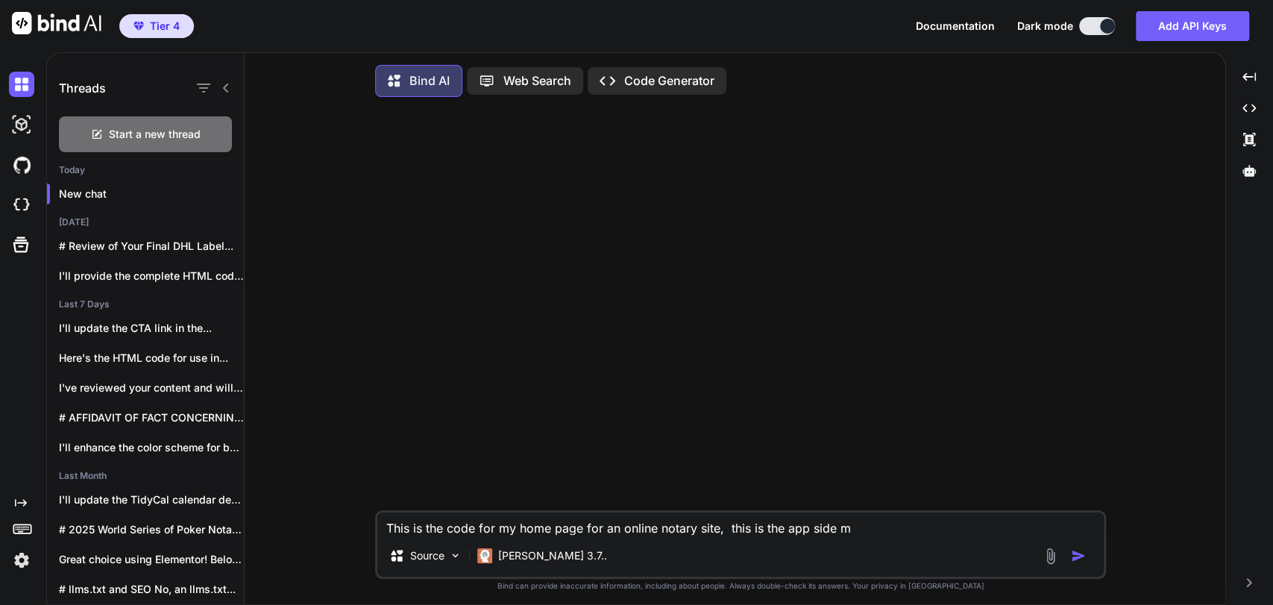
type textarea "x"
type textarea "This is the code for my home page for an online notary site, this is the app si…"
type textarea "x"
type textarea "This is the code for my home page for an online notary site, this is the app si…"
type textarea "x"
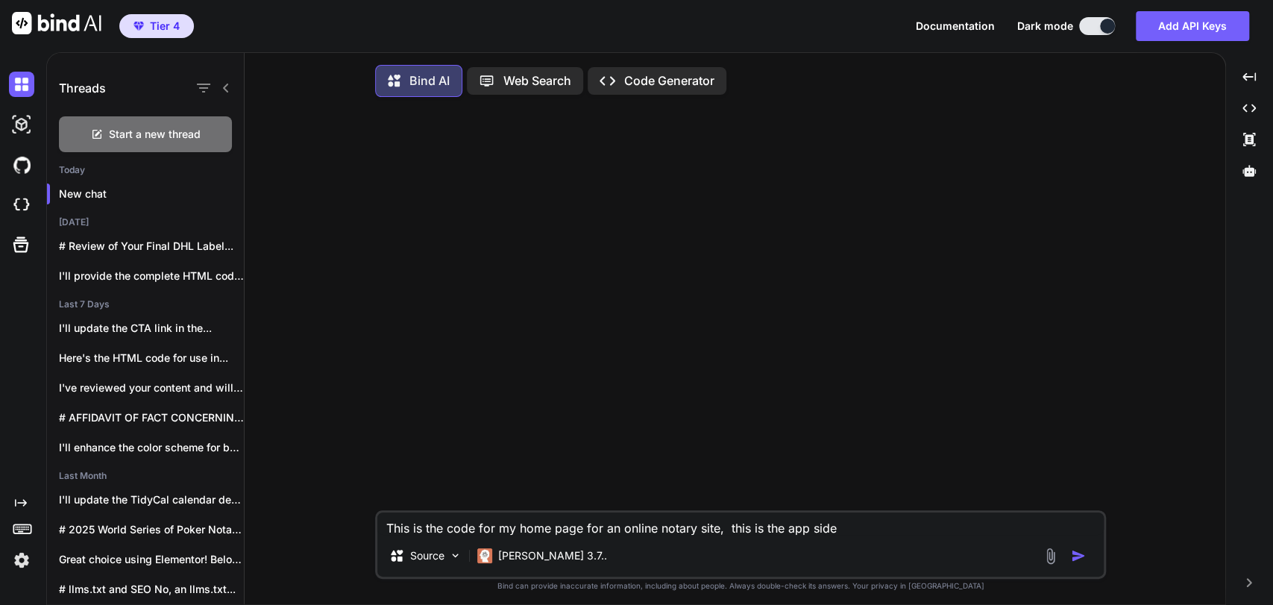
type textarea "This is the code for my home page for an online notary site, this is the app si…"
type textarea "x"
type textarea "This is the code for my home page for an online notary site, this is the app si…"
type textarea "x"
type textarea "This is the code for my home page for an online notary site, this is the app si…"
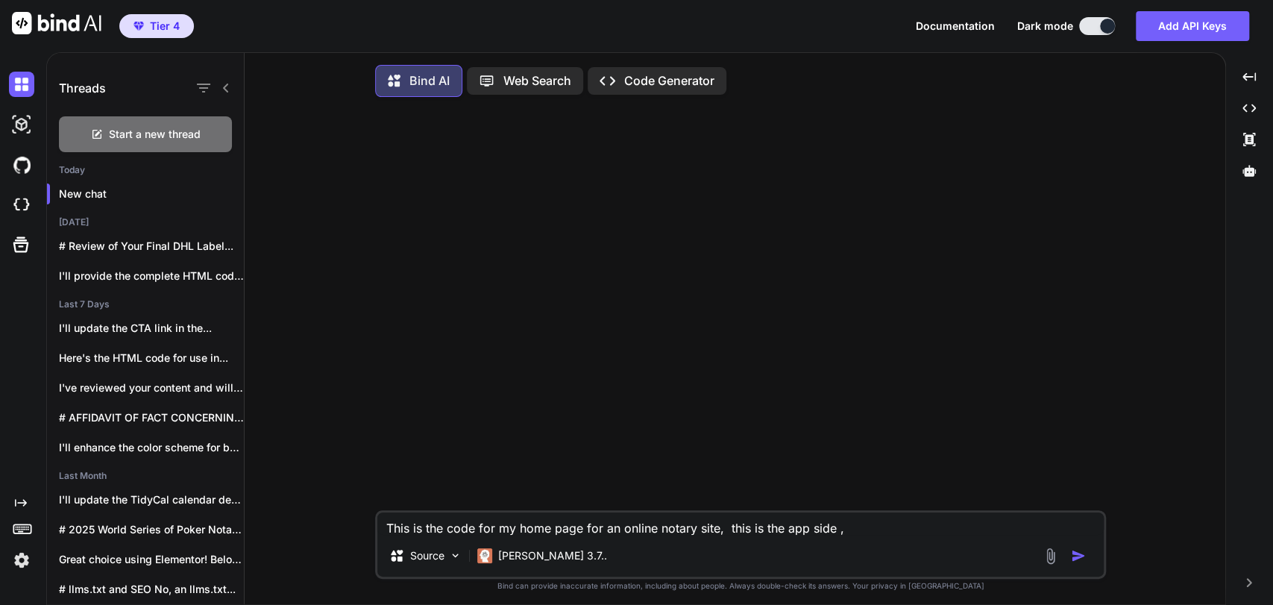
type textarea "x"
type textarea "This is the code for my home page for an online notary site, this is the app si…"
type textarea "x"
type textarea "This is the code for my home page for an online notary site, this is the app si…"
type textarea "x"
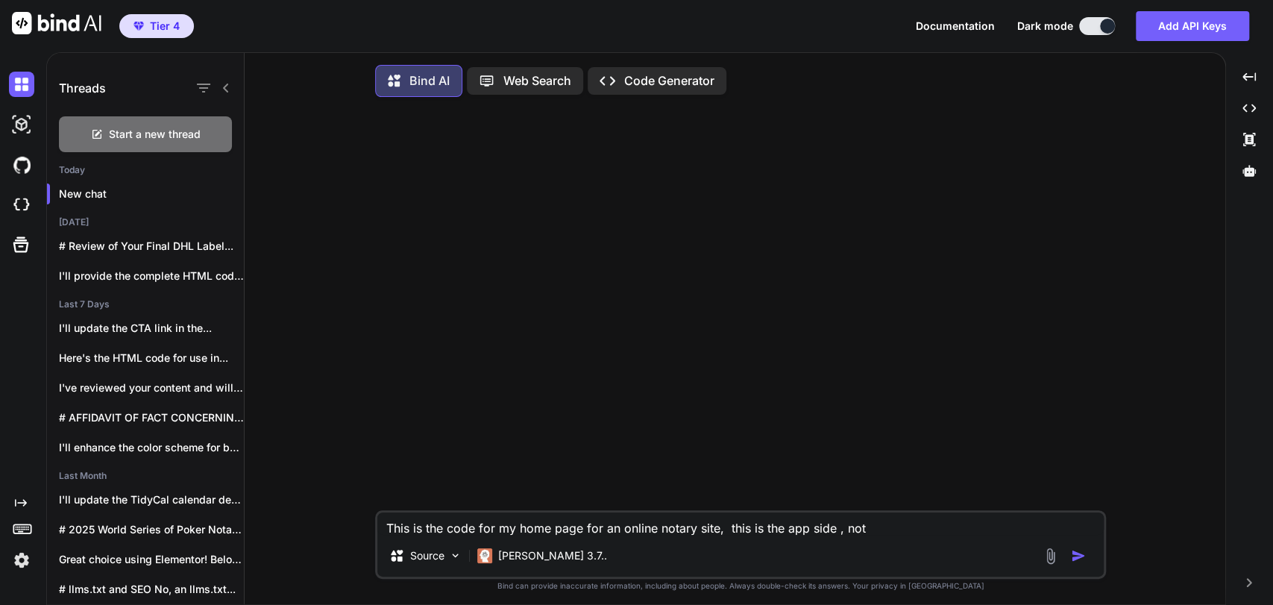
type textarea "This is the code for my home page for an online notary site, this is the app si…"
type textarea "x"
type textarea "This is the code for my home page for an online notary site, this is the app si…"
type textarea "x"
type textarea "This is the code for my home page for an online notary site, this is the app si…"
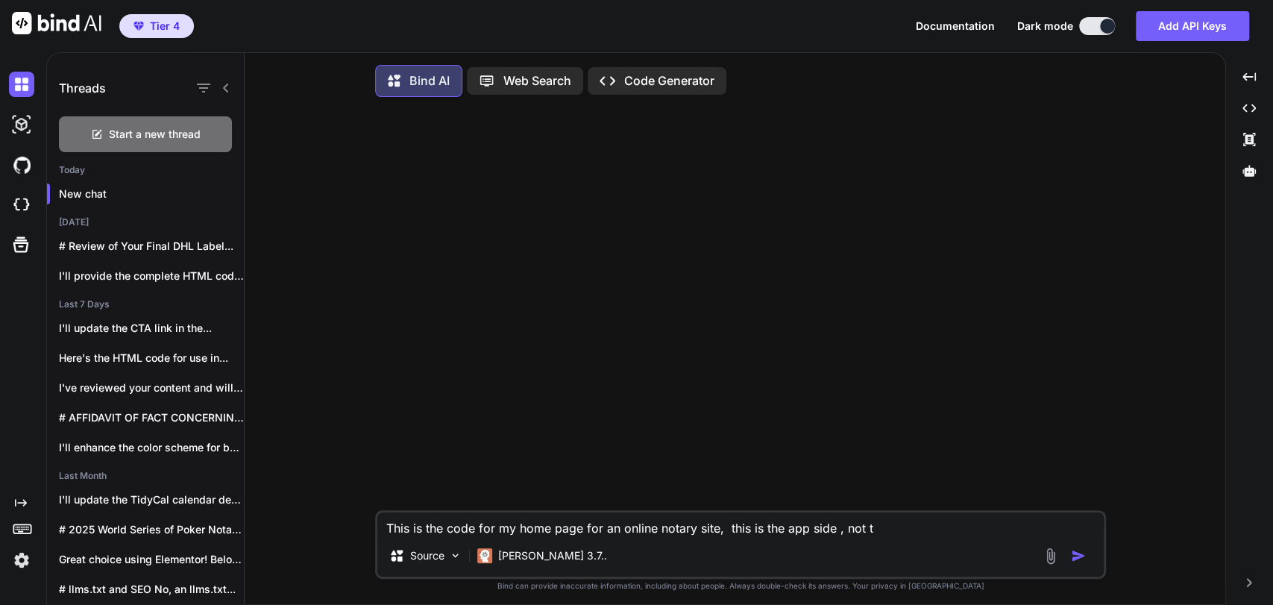
type textarea "x"
type textarea "This is the code for my home page for an online notary site, this is the app si…"
type textarea "x"
type textarea "This is the code for my home page for an online notary site, this is the app si…"
type textarea "x"
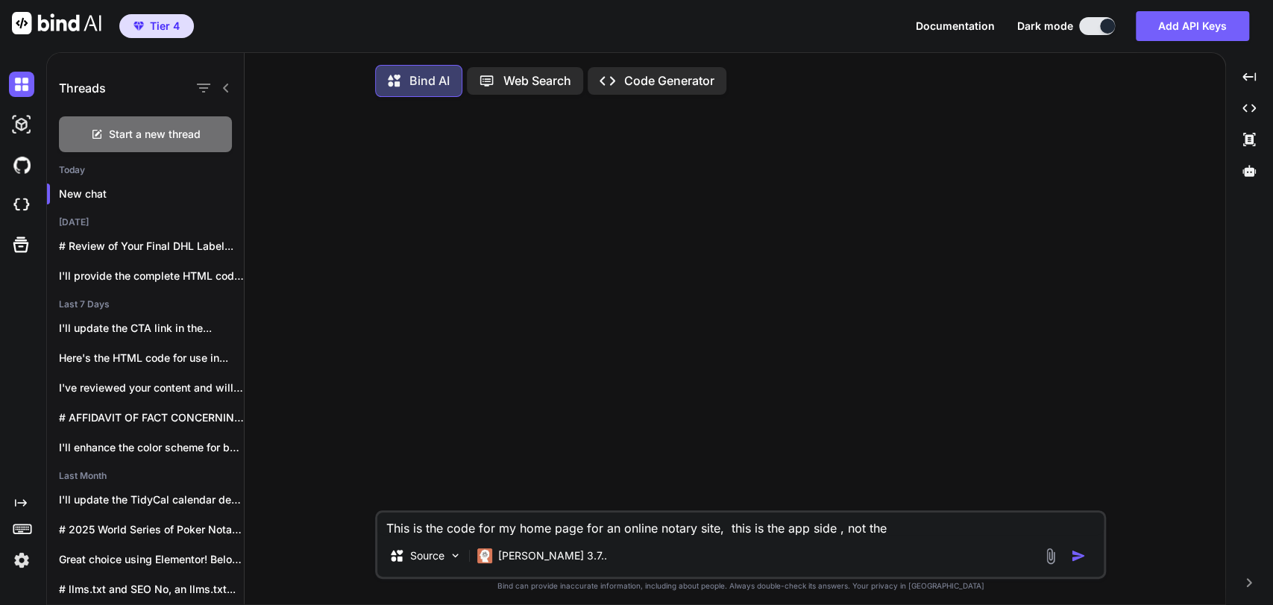
type textarea "This is the code for my home page for an online notary site, this is the app si…"
type textarea "x"
type textarea "This is the code for my home page for an online notary site, this is the app si…"
type textarea "x"
type textarea "This is the code for my home page for an online notary site, this is the app si…"
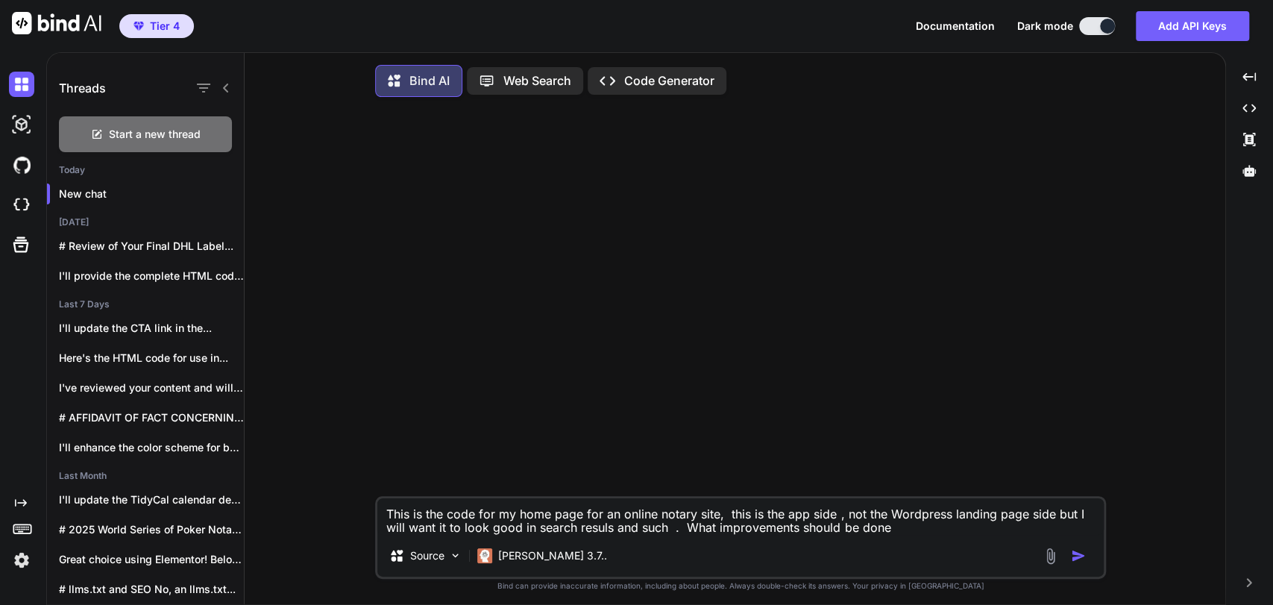
click at [929, 533] on textarea "This is the code for my home page for an online notary site, this is the app si…" at bounding box center [740, 516] width 726 height 37
paste textarea "<!DOCTYPE html> <html lang="en"> <head> <meta charset="UTF-8"> <meta name="view…"
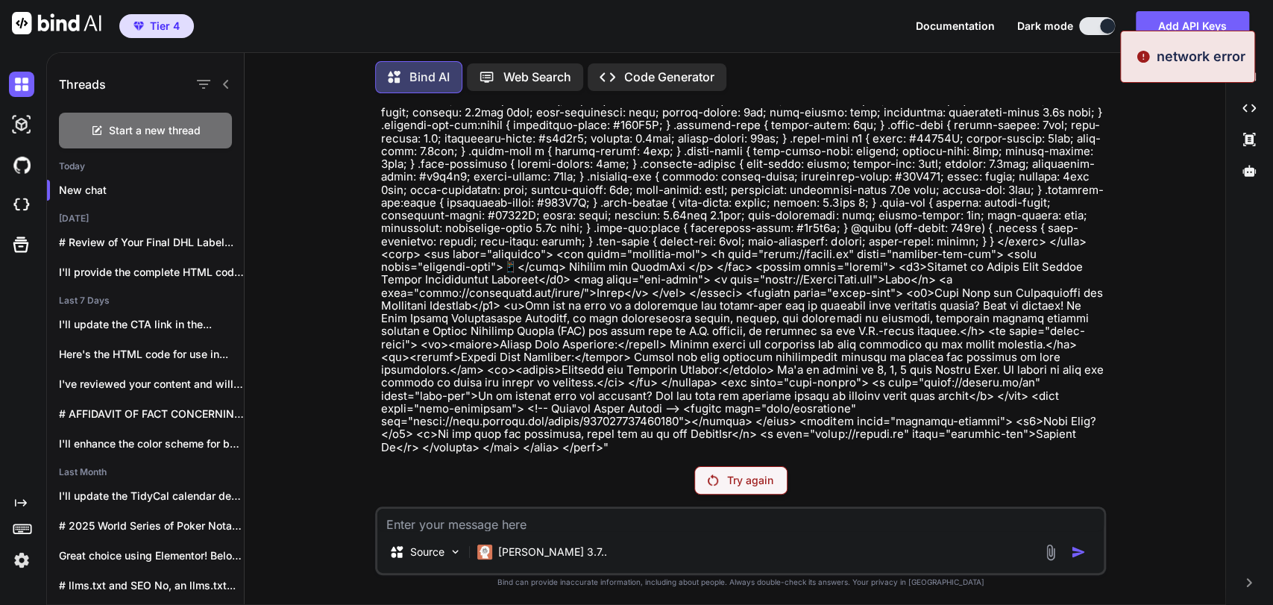
scroll to position [175, 0]
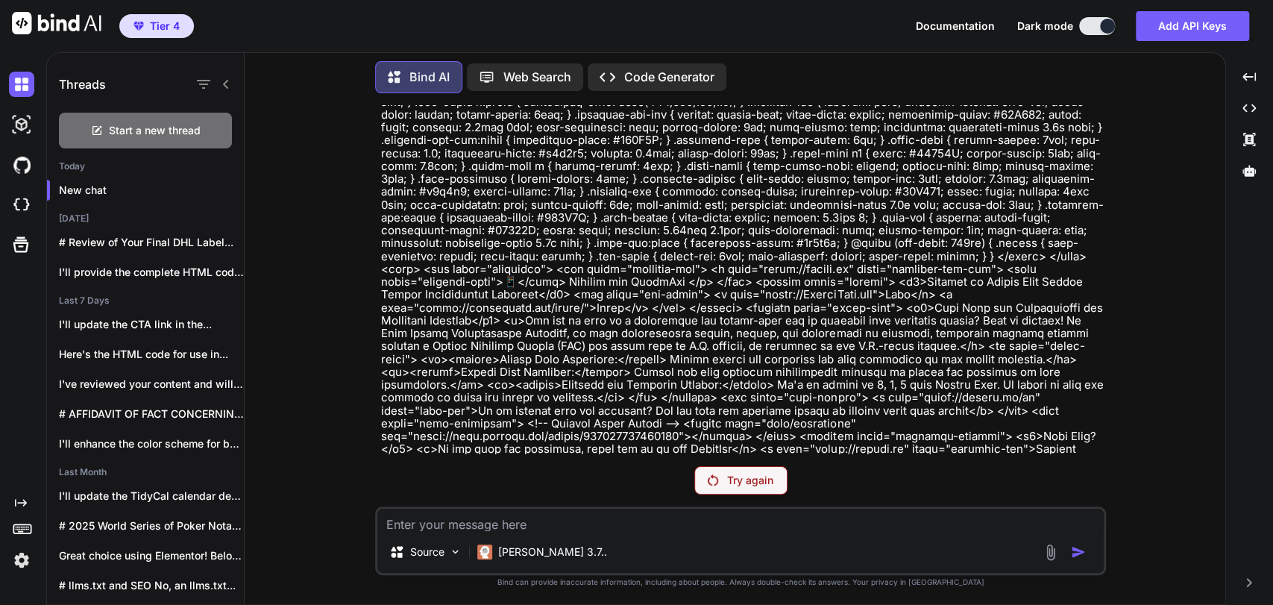
click at [779, 481] on div "Try again" at bounding box center [740, 480] width 93 height 28
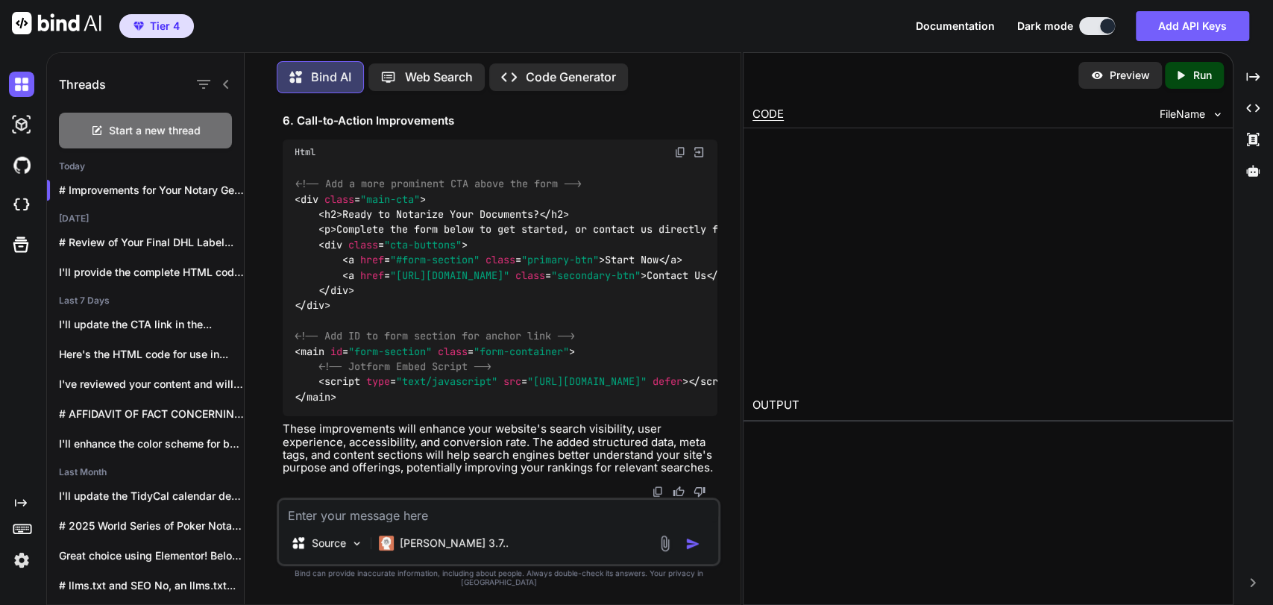
scroll to position [4773, 0]
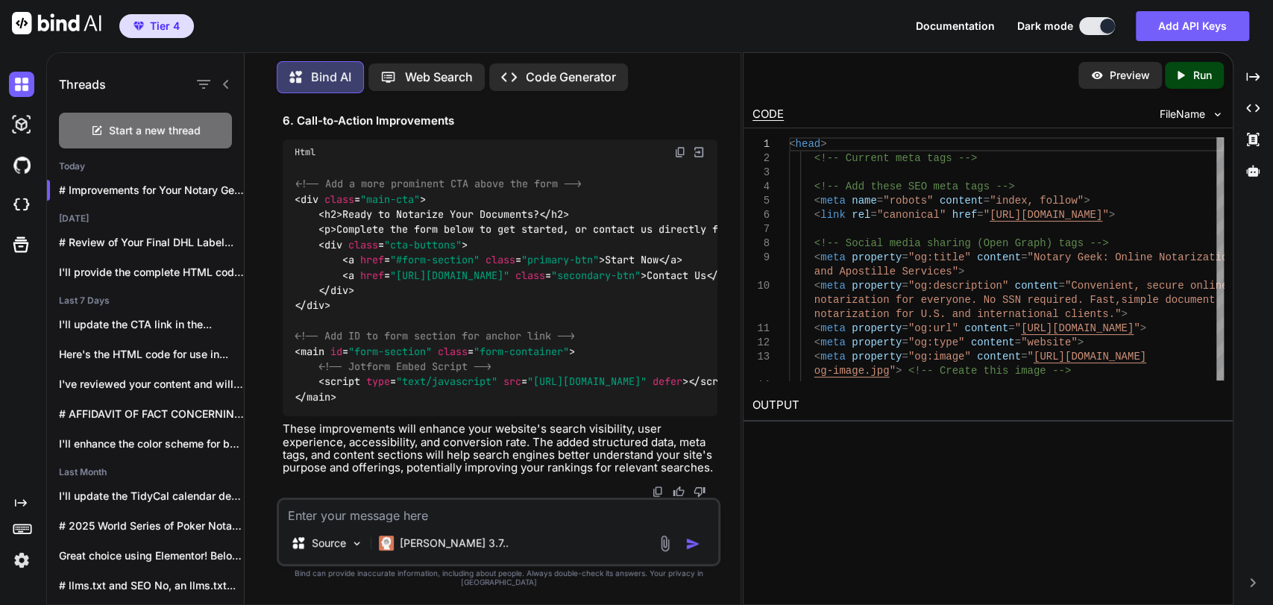
click at [1180, 75] on icon at bounding box center [1181, 75] width 7 height 8
click at [1116, 79] on p "Preview" at bounding box center [1130, 75] width 40 height 15
click at [1136, 69] on p "Preview" at bounding box center [1130, 75] width 40 height 15
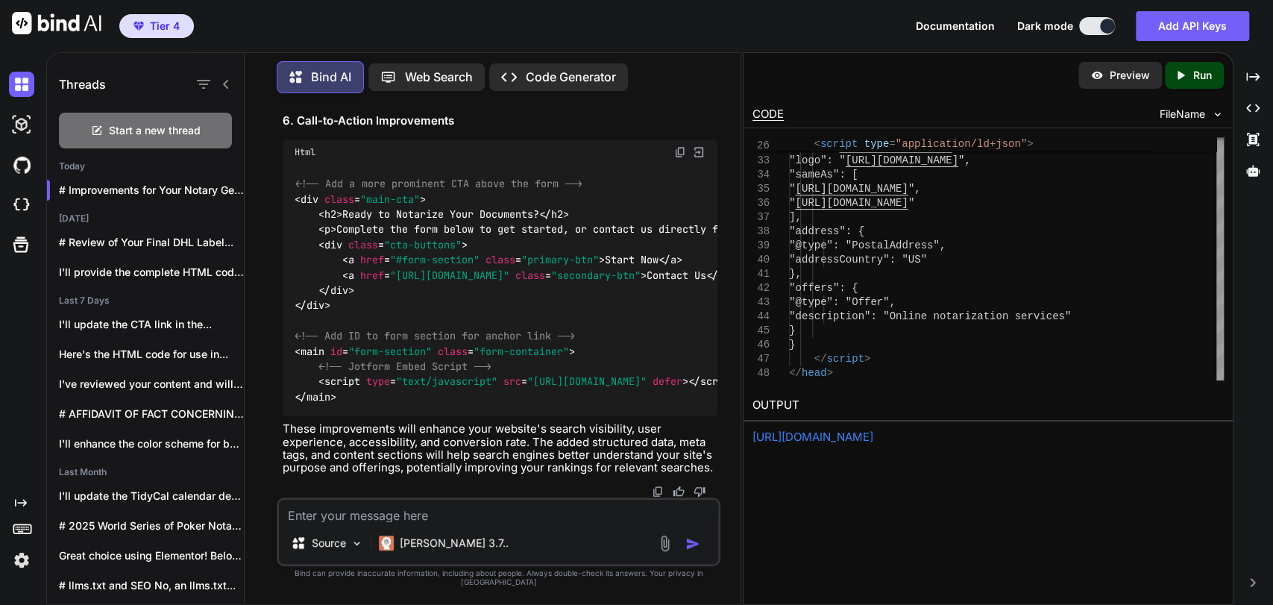
click at [1184, 66] on div "Created with Pixso. Run" at bounding box center [1194, 75] width 59 height 27
click at [1101, 75] on img at bounding box center [1096, 75] width 13 height 13
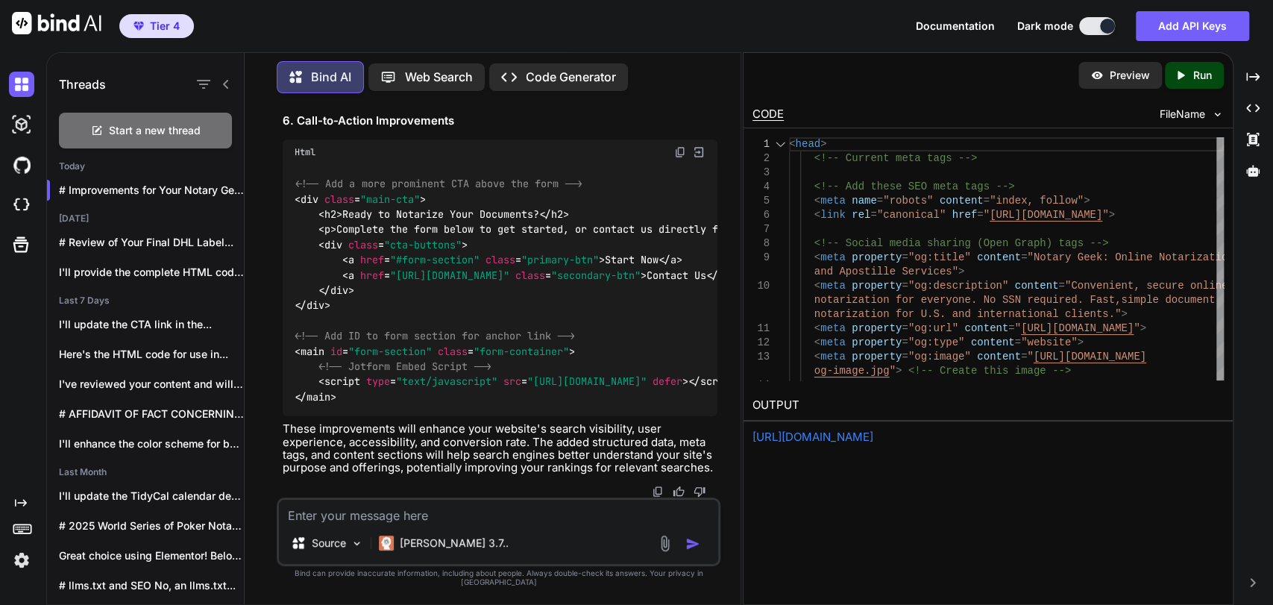
click at [462, 513] on textarea at bounding box center [498, 511] width 439 height 22
click at [464, 522] on textarea at bounding box center [498, 511] width 439 height 22
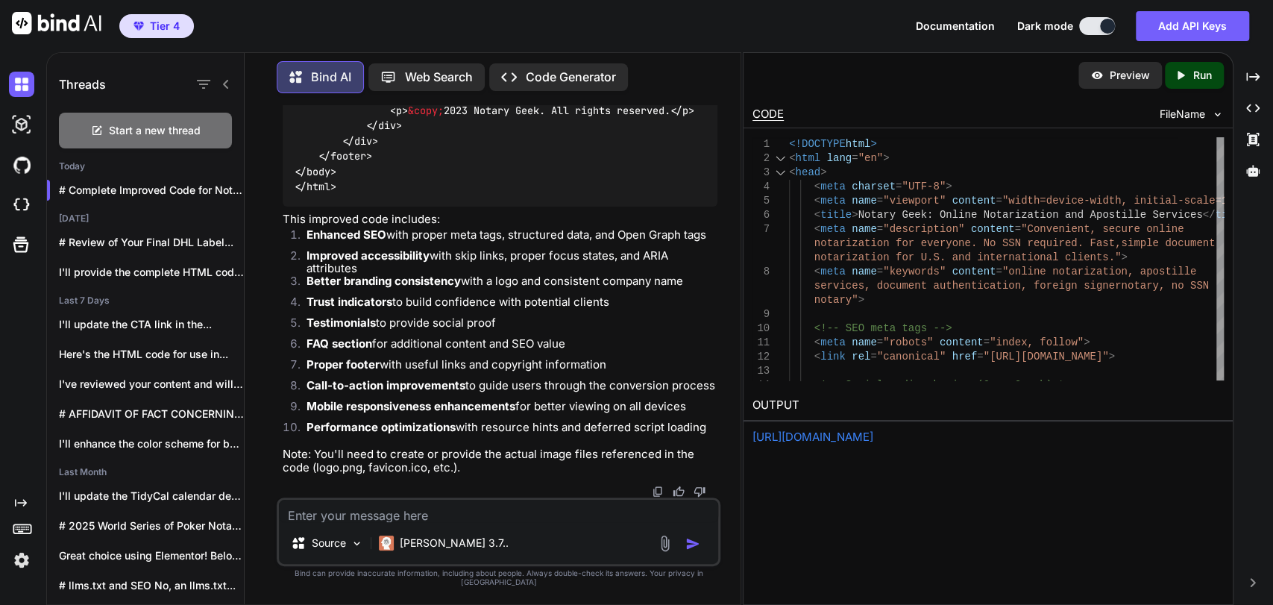
scroll to position [14044, 0]
click at [1193, 69] on p "Run" at bounding box center [1202, 75] width 19 height 15
click at [1119, 77] on p "Preview" at bounding box center [1130, 75] width 40 height 15
click at [392, 512] on textarea at bounding box center [498, 511] width 439 height 22
click at [390, 517] on textarea at bounding box center [498, 511] width 439 height 22
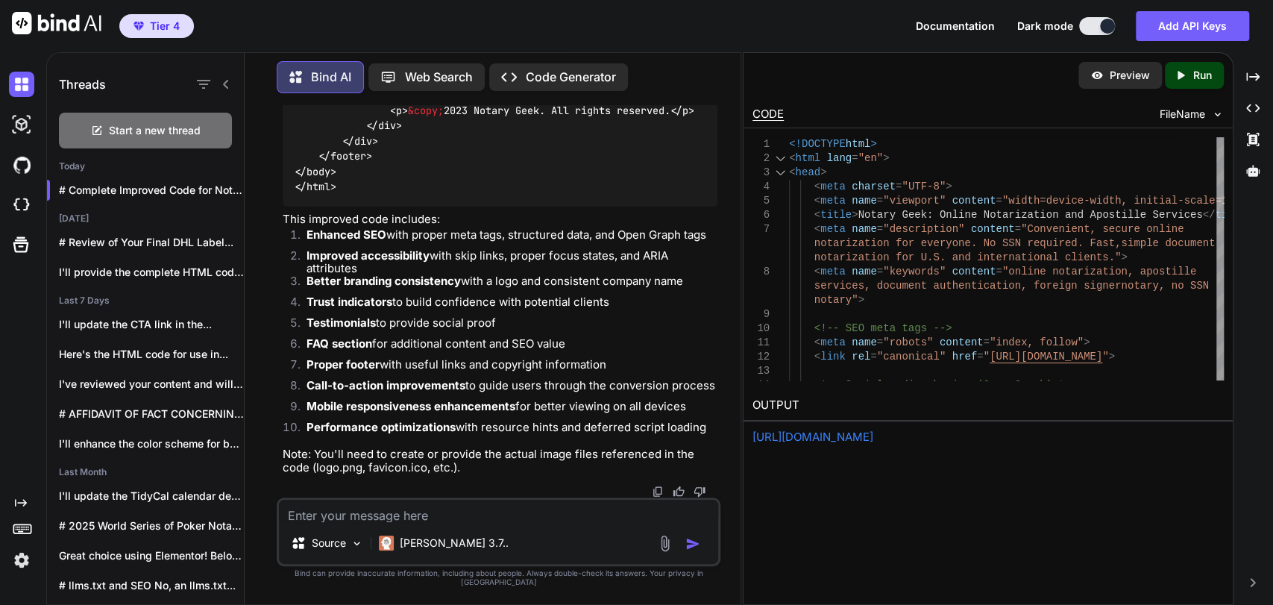
click at [389, 517] on textarea at bounding box center [498, 511] width 439 height 22
click at [382, 517] on textarea at bounding box center [498, 511] width 439 height 22
click at [376, 517] on textarea at bounding box center [498, 511] width 439 height 22
click at [364, 518] on textarea at bounding box center [498, 511] width 439 height 22
click at [360, 518] on textarea at bounding box center [498, 511] width 439 height 22
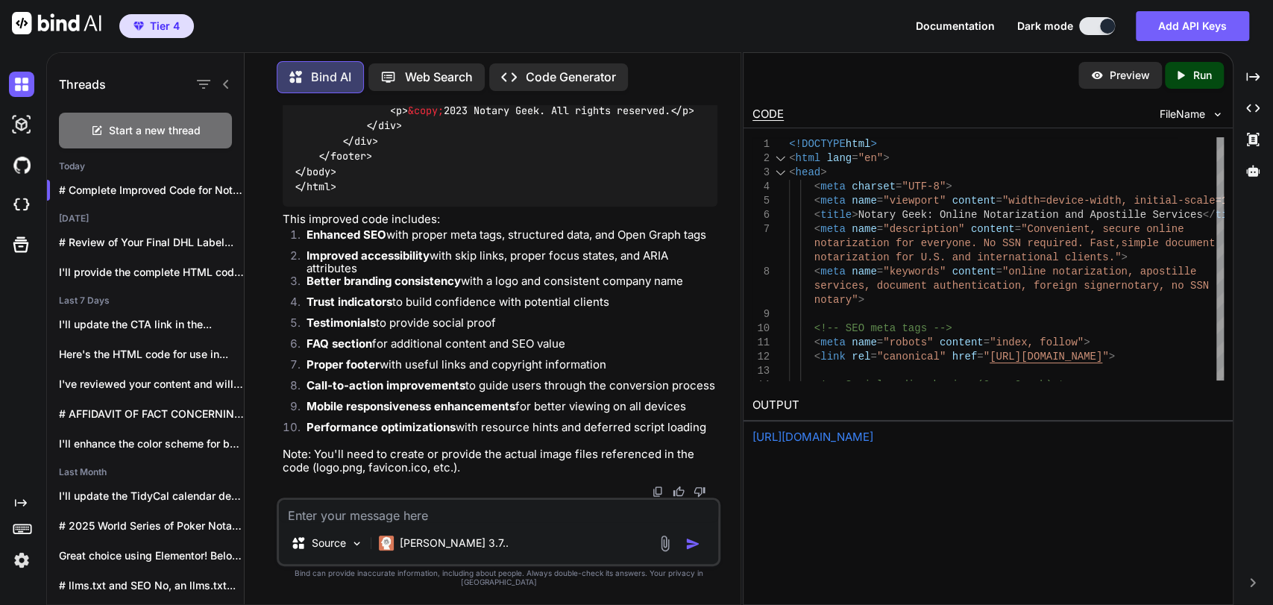
click at [359, 518] on textarea at bounding box center [498, 511] width 439 height 22
click at [354, 518] on textarea at bounding box center [498, 511] width 439 height 22
click at [352, 518] on textarea at bounding box center [498, 511] width 439 height 22
click at [423, 515] on textarea at bounding box center [498, 511] width 439 height 22
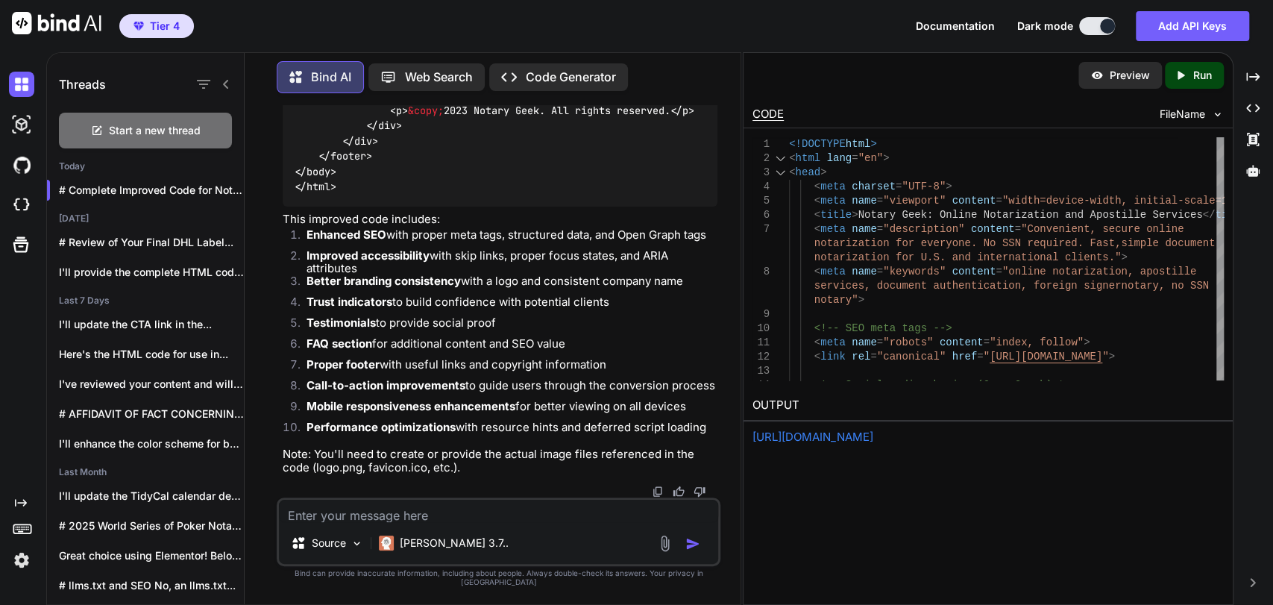
click at [424, 518] on textarea at bounding box center [498, 511] width 439 height 22
paste textarea "[URL][DOMAIN_NAME]"
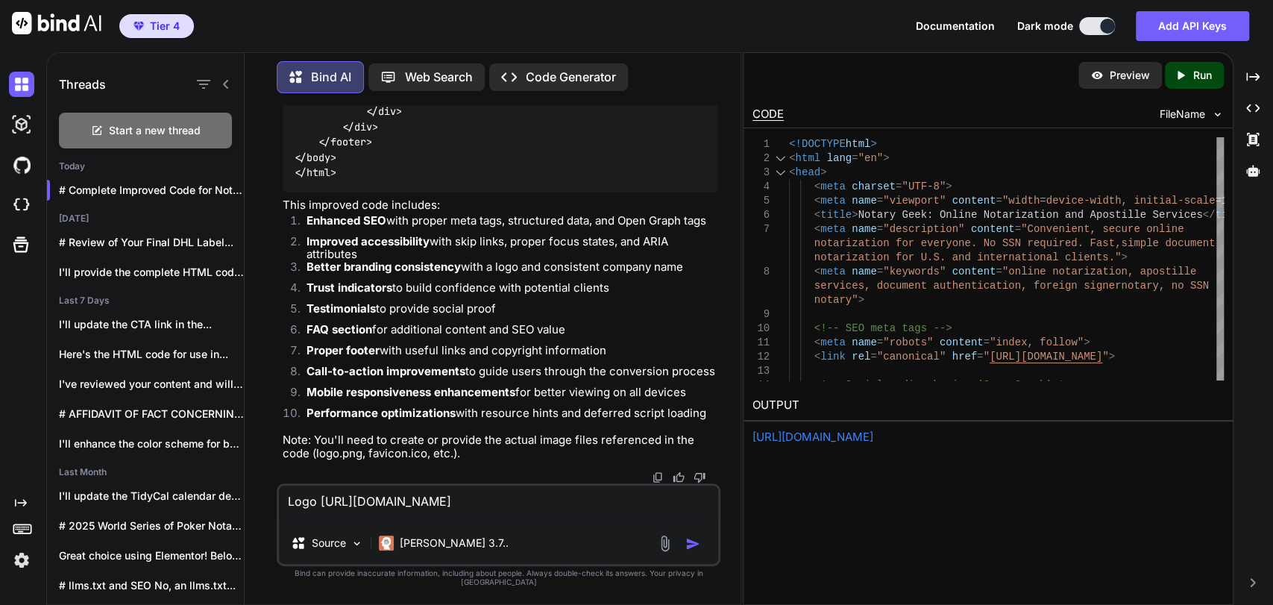
click at [402, 522] on textarea "Logo [URL][DOMAIN_NAME]" at bounding box center [498, 504] width 439 height 37
click at [448, 522] on textarea "Logo [URL][DOMAIN_NAME]" at bounding box center [498, 504] width 439 height 37
drag, startPoint x: 462, startPoint y: 523, endPoint x: 471, endPoint y: 456, distance: 67.8
click at [468, 473] on div "You Bind AI Improvements for Your Notary Geek Homepage Your current homepage ha…" at bounding box center [499, 354] width 444 height 499
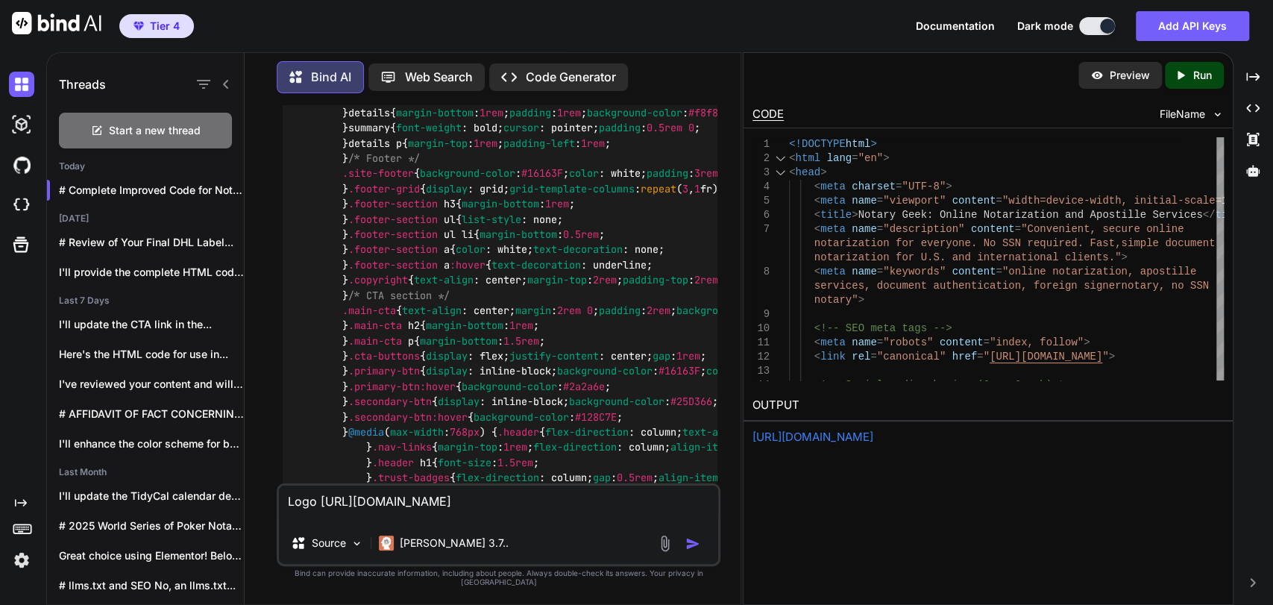
scroll to position [5508, 0]
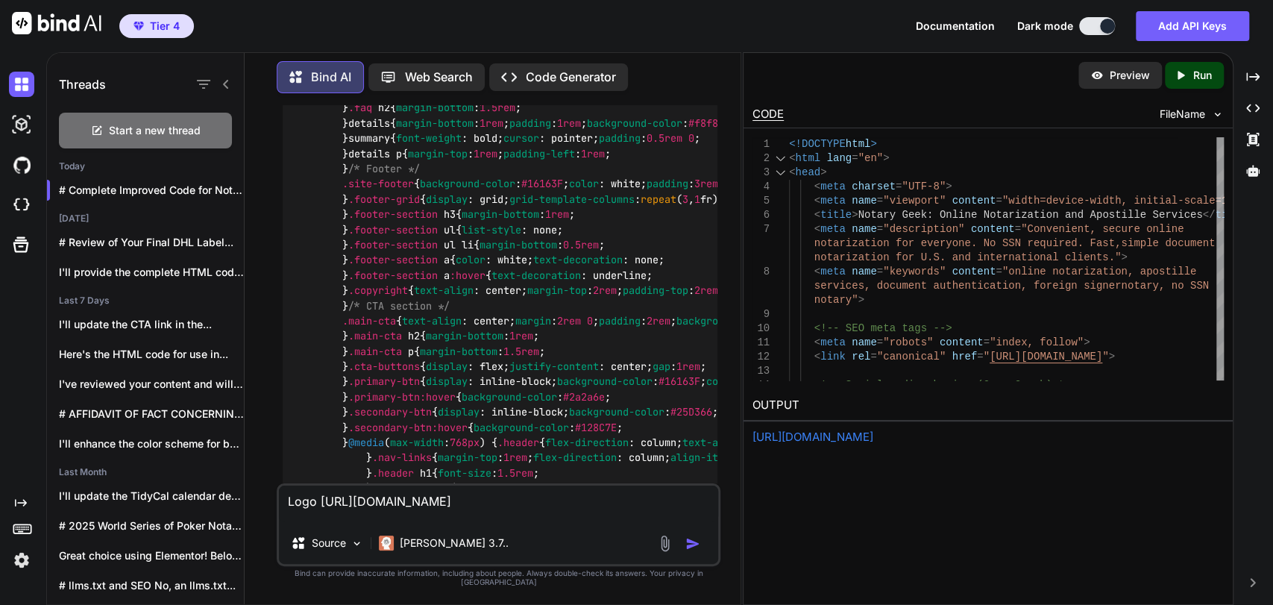
click at [539, 541] on div "Source [PERSON_NAME] 3.7.." at bounding box center [498, 546] width 439 height 36
drag, startPoint x: 541, startPoint y: 535, endPoint x: 366, endPoint y: 521, distance: 175.2
click at [362, 521] on div "Logo [URL][DOMAIN_NAME] Source [PERSON_NAME] 3.7.." at bounding box center [499, 524] width 444 height 83
click at [366, 521] on textarea "Logo [URL][DOMAIN_NAME]" at bounding box center [498, 504] width 439 height 37
drag, startPoint x: 370, startPoint y: 520, endPoint x: 160, endPoint y: 471, distance: 215.1
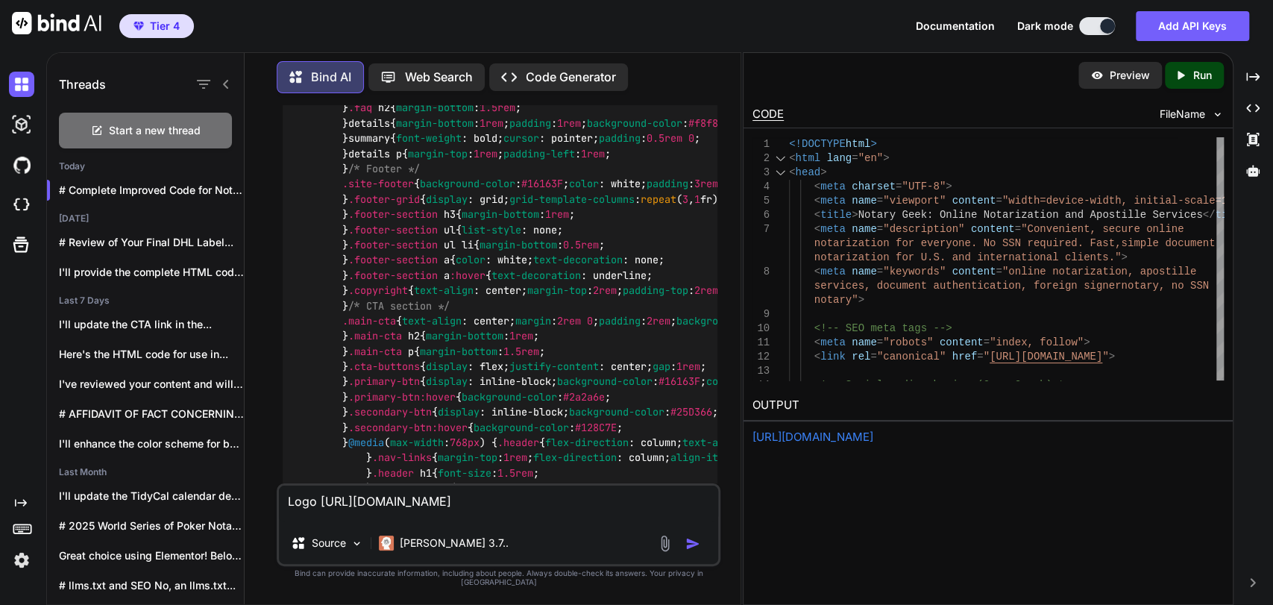
click at [160, 471] on div "Threads Start a new thread [DATE] # Complete Improved Code for Notary Geek... […" at bounding box center [394, 326] width 694 height 555
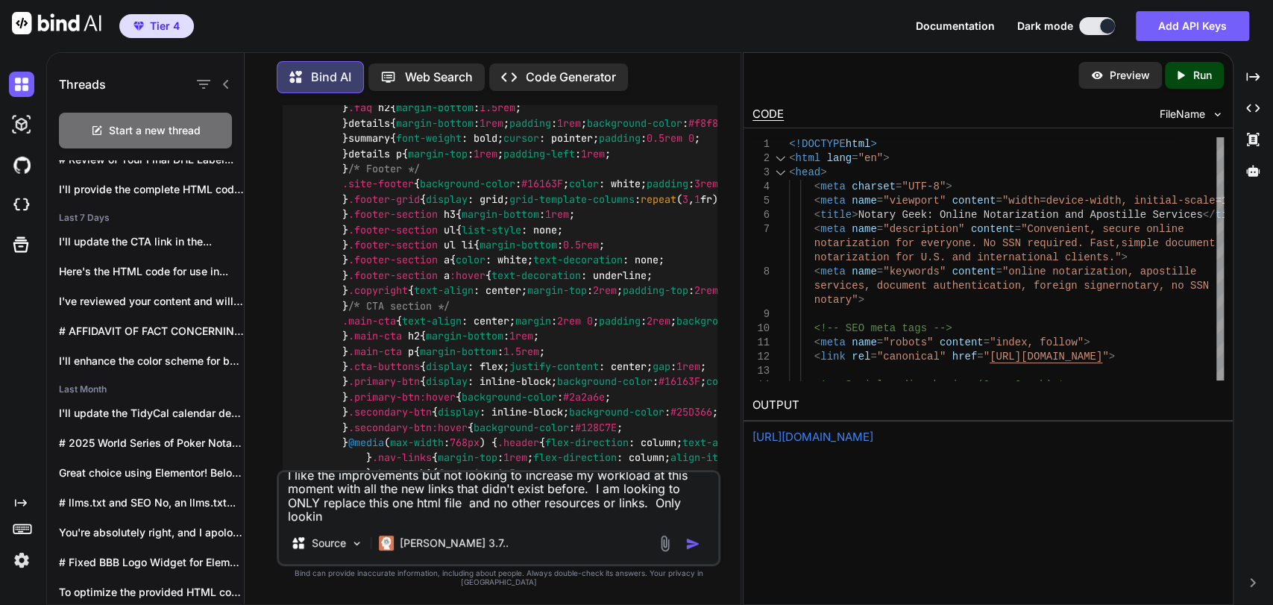
scroll to position [0, 0]
paste textarea "<!DOCTYPE html> <html lang="en"> <head> <meta charset="UTF-8"> <meta name="view…"
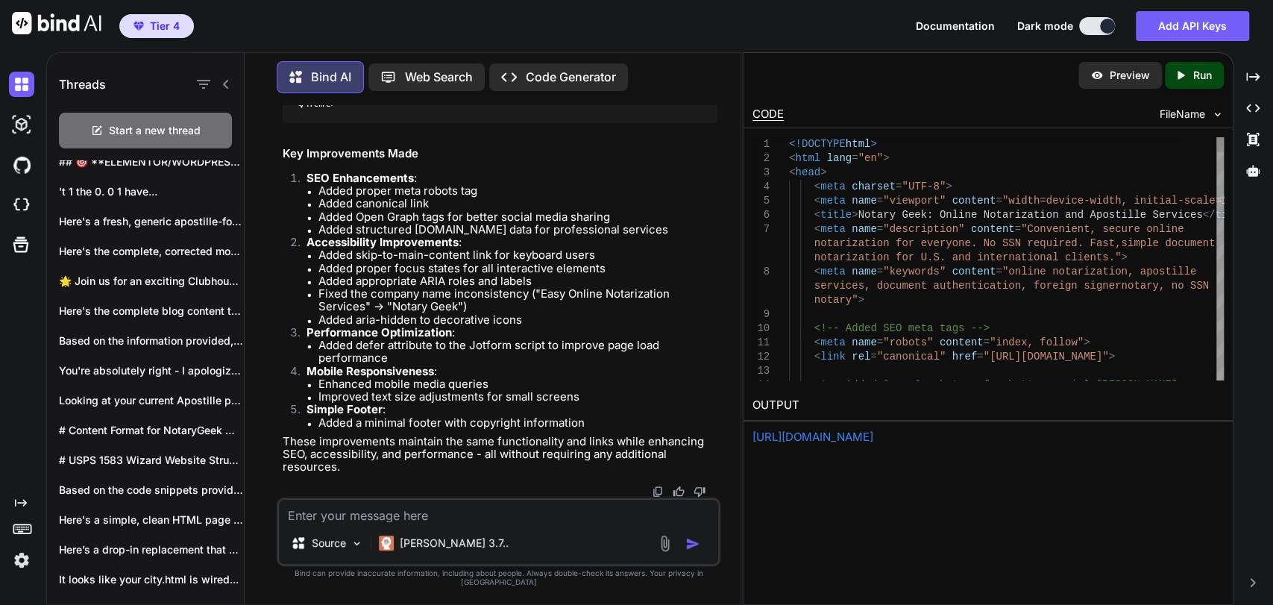
scroll to position [19990, 0]
click at [1167, 70] on div "Created with Pixso. Run" at bounding box center [1194, 75] width 59 height 27
click at [1116, 82] on p "Preview" at bounding box center [1130, 75] width 40 height 15
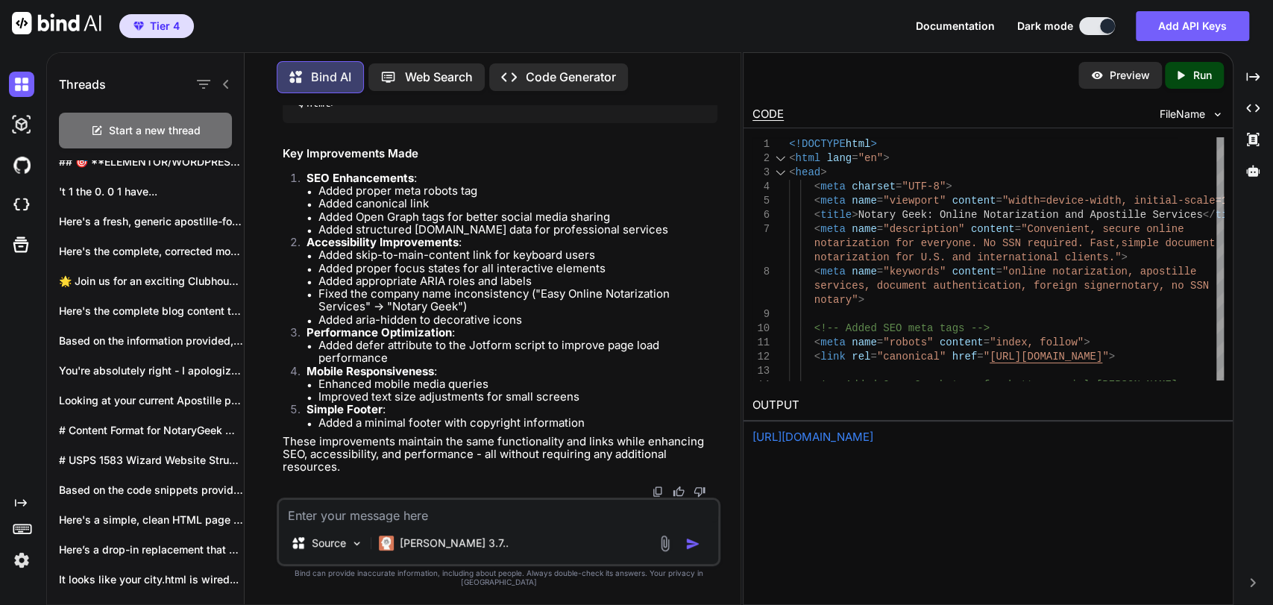
click at [456, 521] on textarea at bounding box center [498, 511] width 439 height 22
paste textarea "<!DOCTYPE html> <html lang="en"> <head> <meta charset="UTF-8"> <meta name="view…"
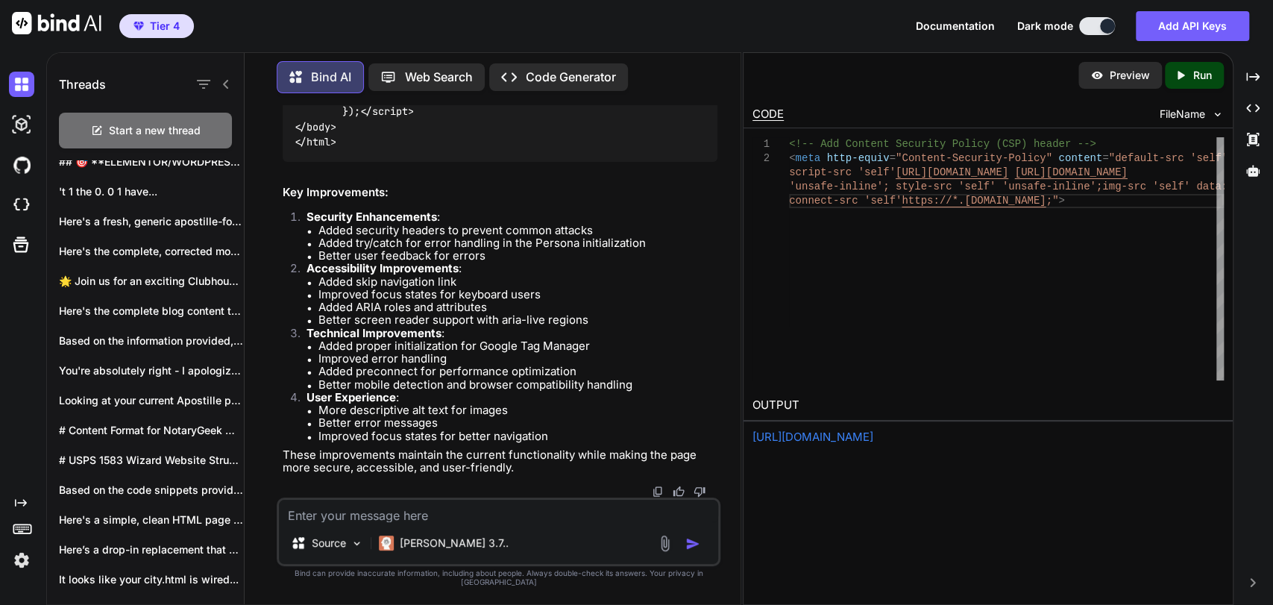
scroll to position [23329, 0]
click at [1198, 75] on p "Run" at bounding box center [1202, 75] width 19 height 15
click at [1120, 70] on p "Preview" at bounding box center [1130, 75] width 40 height 15
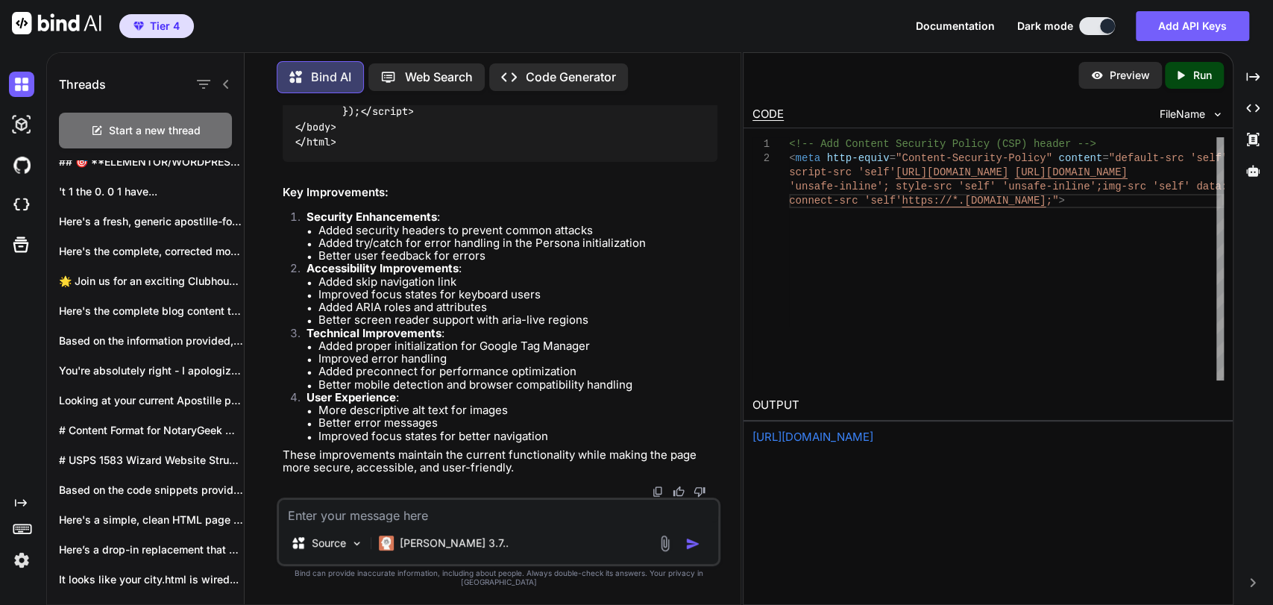
click at [410, 532] on div "Source [PERSON_NAME] 3.7.." at bounding box center [499, 531] width 444 height 69
click at [411, 530] on div "Source [PERSON_NAME] 3.7.." at bounding box center [499, 531] width 444 height 69
click at [416, 521] on textarea at bounding box center [498, 511] width 439 height 22
paste textarea "<!DOCTYPE html> <html lang="en"> <head> <meta charset="UTF-8"> <meta name="view…"
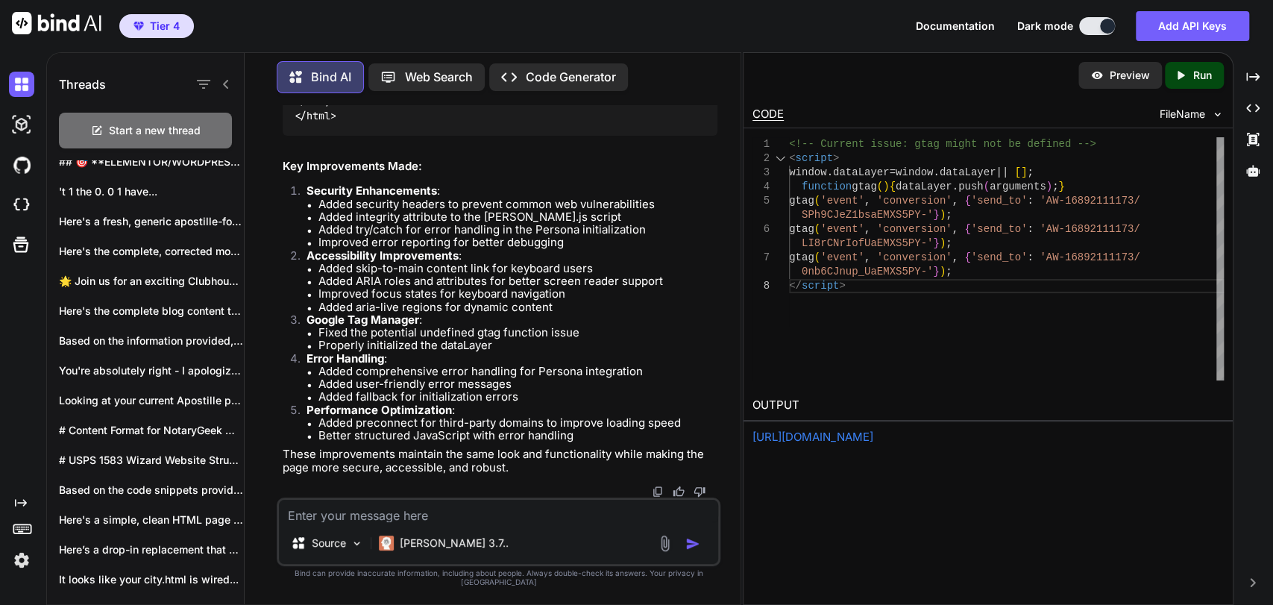
scroll to position [37717, 0]
click at [1190, 69] on icon "Created with Pixso." at bounding box center [1183, 75] width 19 height 13
click at [1124, 73] on p "Preview" at bounding box center [1130, 75] width 40 height 15
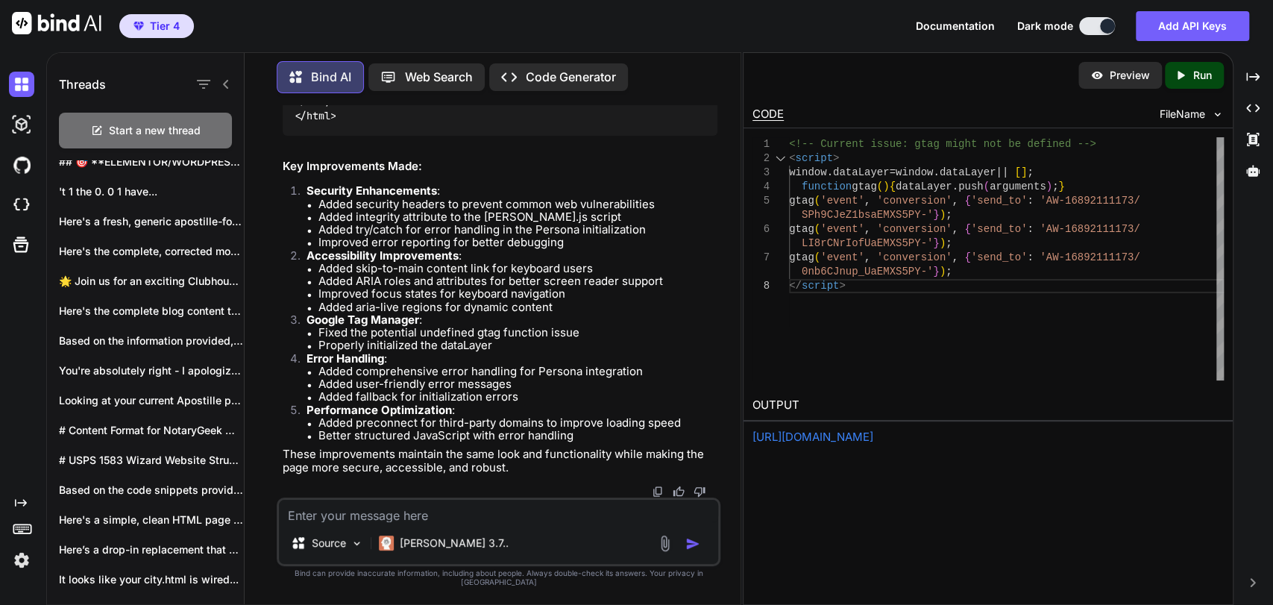
scroll to position [32579, 0]
drag, startPoint x: 451, startPoint y: 544, endPoint x: 465, endPoint y: 526, distance: 22.8
click at [464, 527] on div "Source [PERSON_NAME] 3.7.." at bounding box center [499, 531] width 444 height 69
click at [465, 522] on textarea at bounding box center [498, 511] width 439 height 22
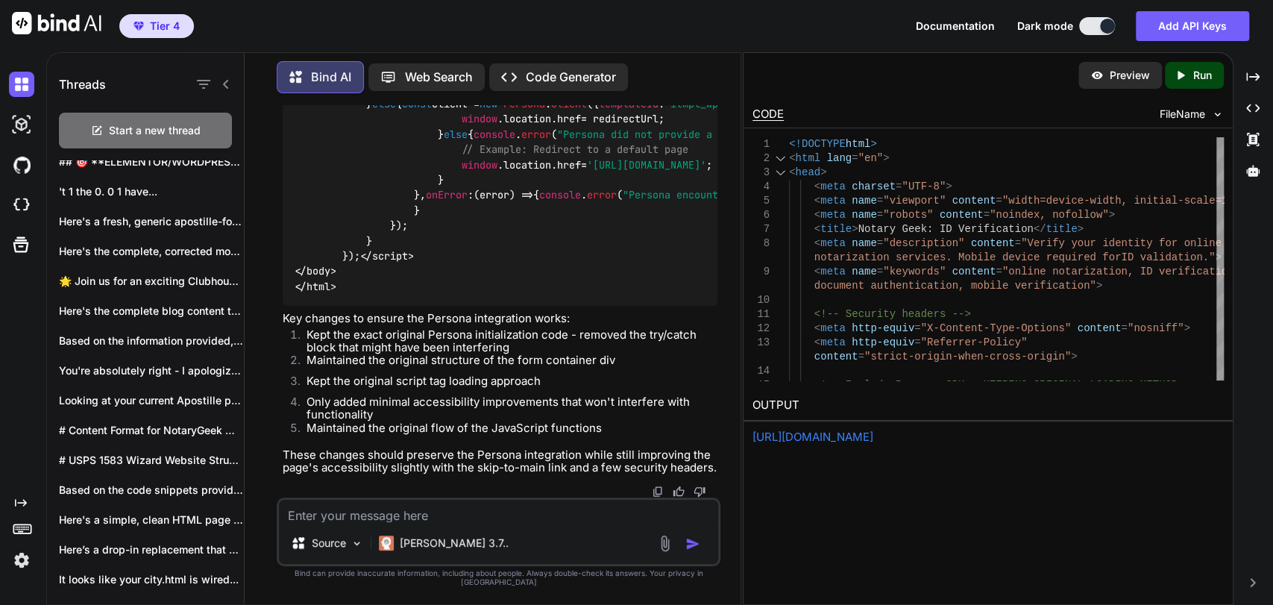
scroll to position [38477, 0]
click at [437, 511] on textarea at bounding box center [498, 511] width 439 height 22
click at [439, 515] on textarea at bounding box center [498, 511] width 439 height 22
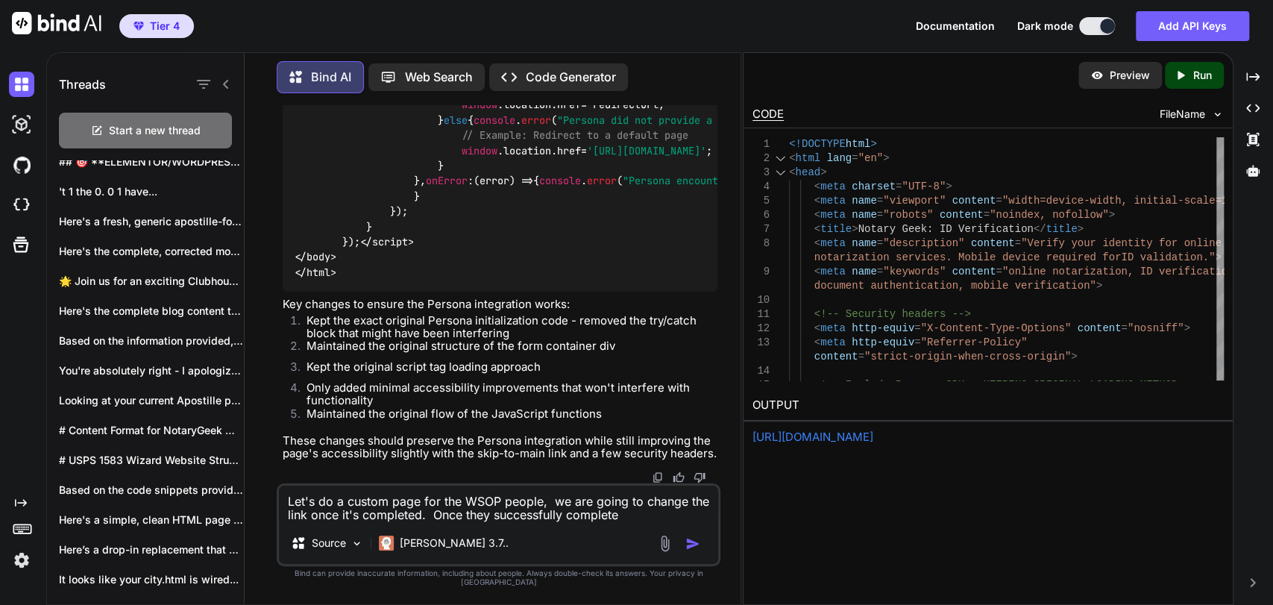
click at [641, 519] on textarea "Let's do a custom page for the WSOP people, we are going to change the link onc…" at bounding box center [498, 504] width 439 height 37
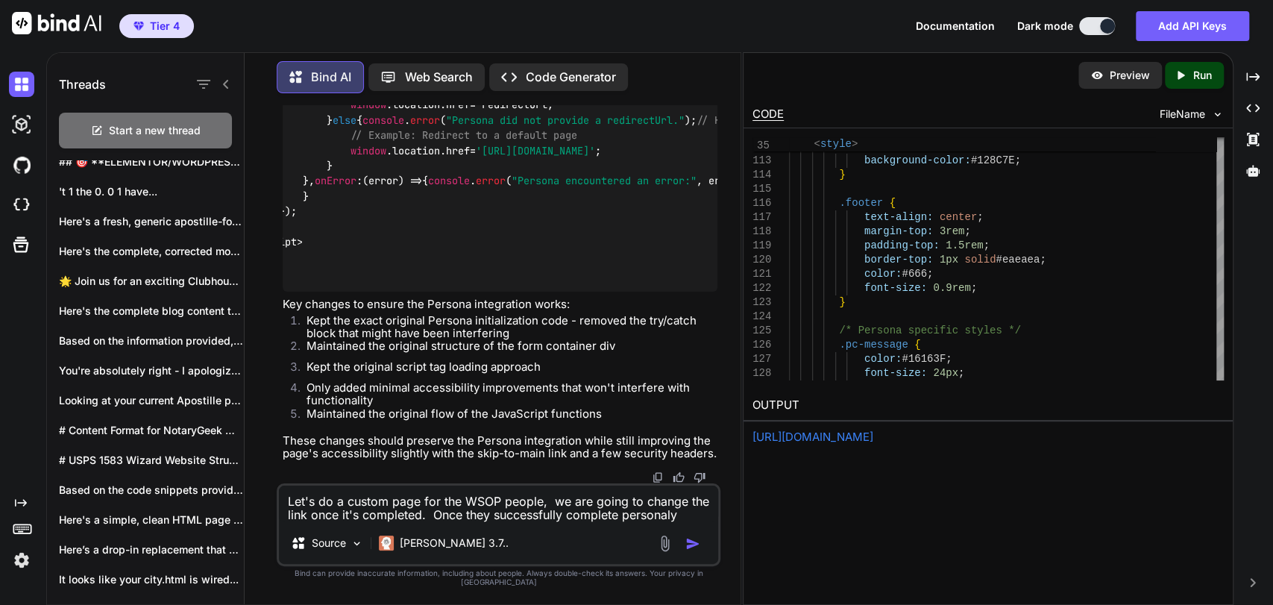
scroll to position [43863, 0]
drag, startPoint x: 499, startPoint y: 279, endPoint x: 664, endPoint y: 280, distance: 164.8
click at [595, 157] on span "'[URL][DOMAIN_NAME]'" at bounding box center [535, 150] width 119 height 13
copy span "[URL][DOMAIN_NAME]"
drag, startPoint x: 653, startPoint y: 521, endPoint x: 585, endPoint y: 522, distance: 67.9
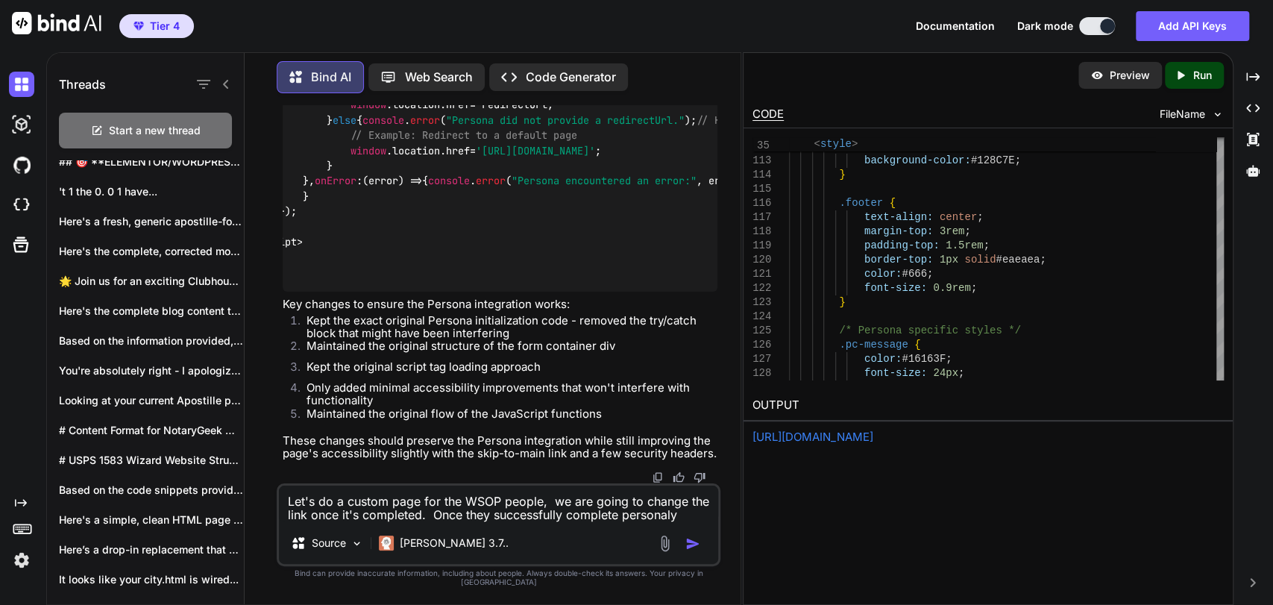
click at [562, 519] on textarea "Let's do a custom page for the WSOP people, we are going to change the link onc…" at bounding box center [498, 504] width 439 height 37
drag, startPoint x: 623, startPoint y: 530, endPoint x: 704, endPoint y: 523, distance: 81.6
click at [704, 522] on textarea "Let's do a custom page for the WSOP people, we are going to change the link onc…" at bounding box center [498, 504] width 439 height 37
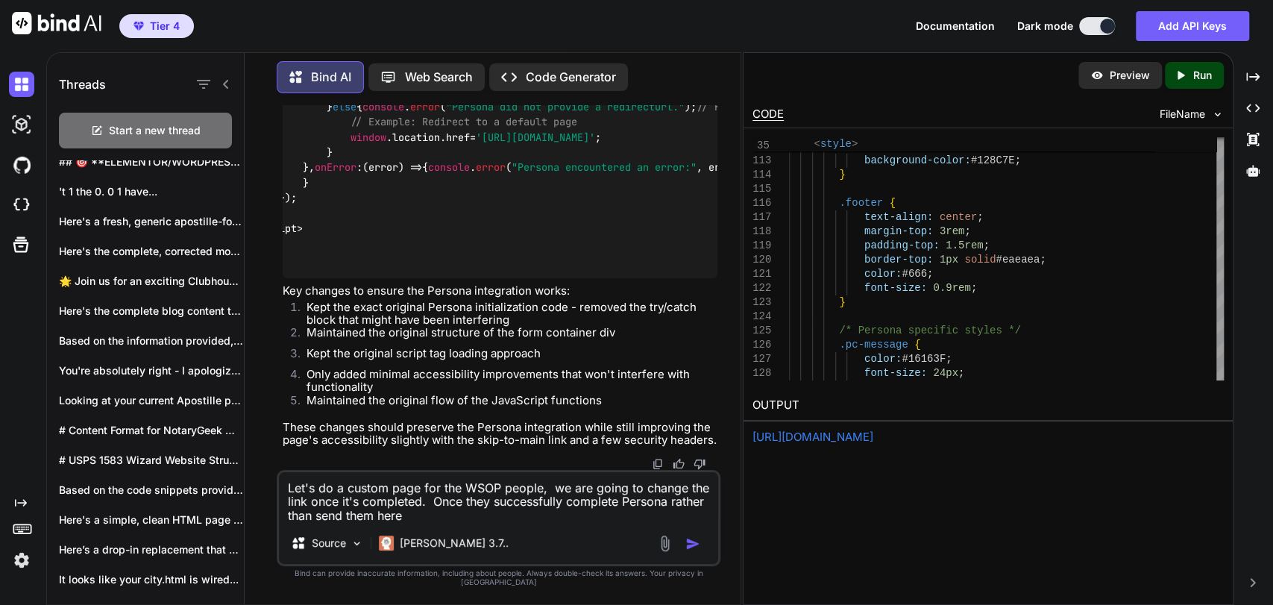
paste textarea "[URL][DOMAIN_NAME]"
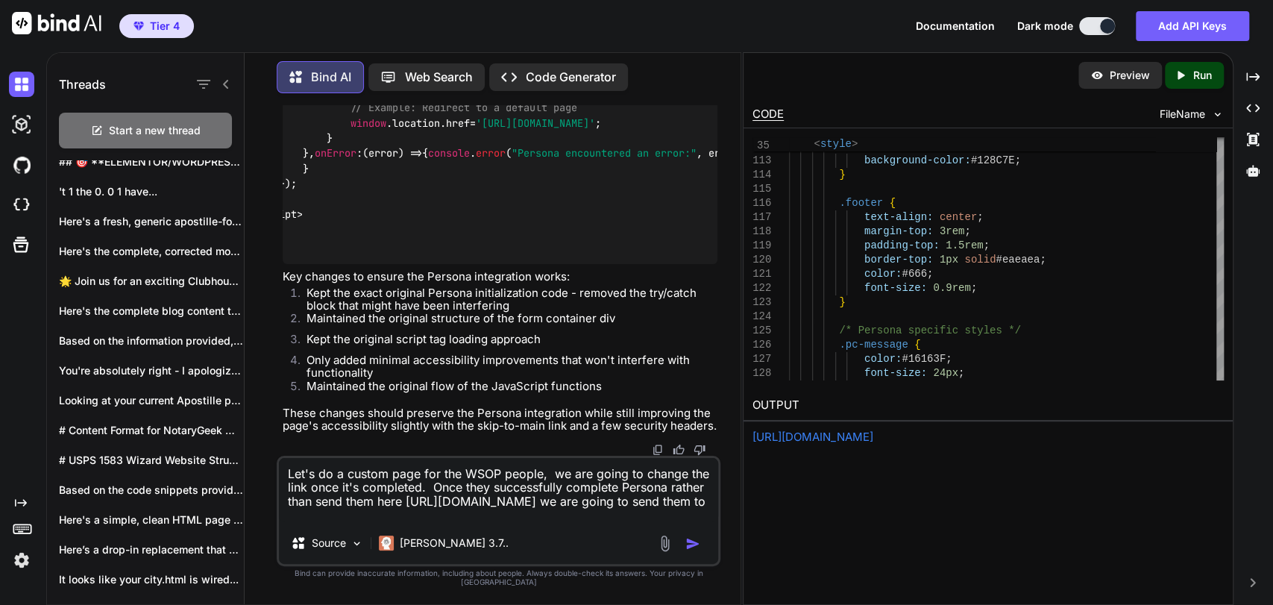
paste textarea "[URL][DOMAIN_NAME]"
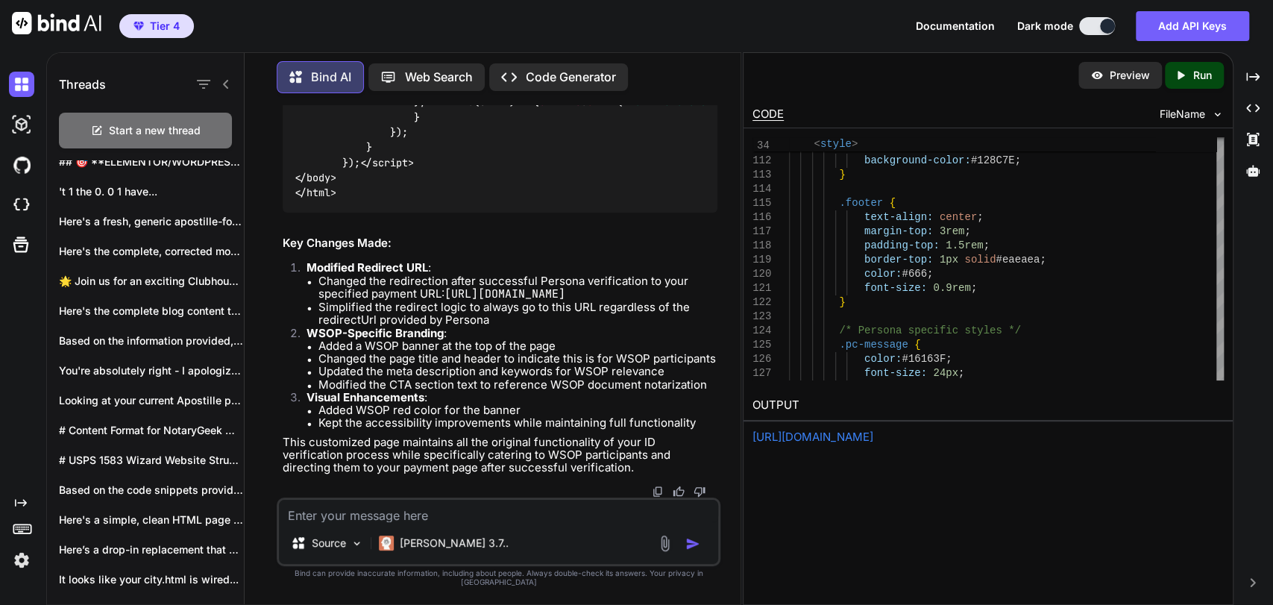
scroll to position [49994, 0]
click at [1200, 69] on p "Run" at bounding box center [1202, 75] width 19 height 15
click at [1113, 78] on p "Preview" at bounding box center [1130, 75] width 40 height 15
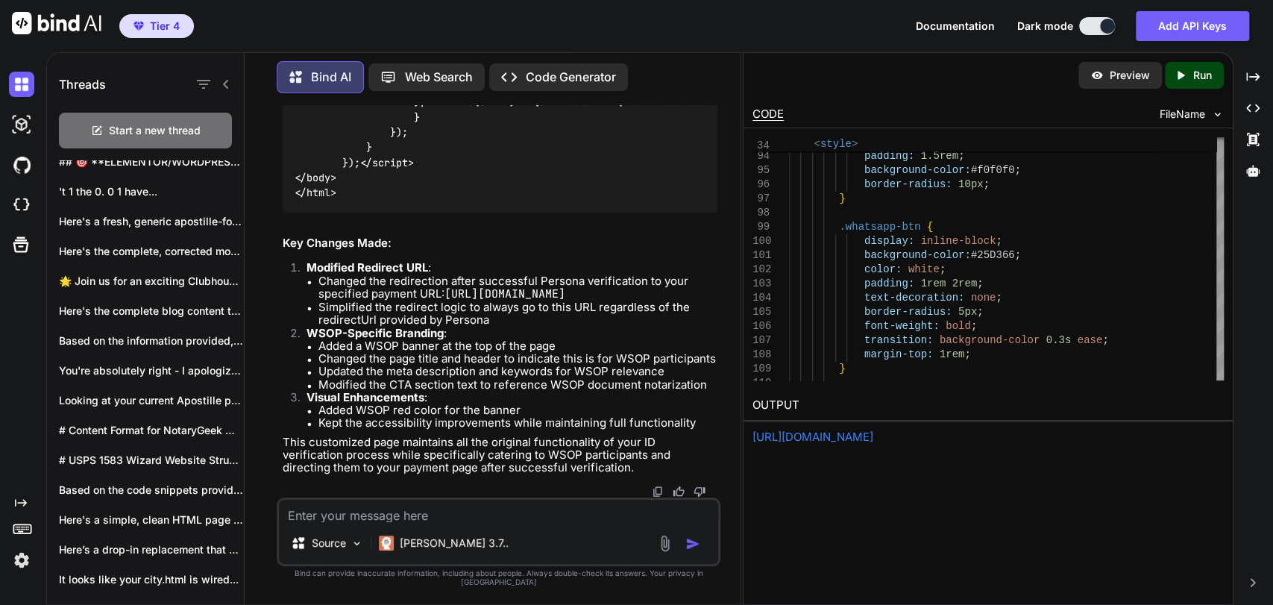
scroll to position [50243, 0]
drag, startPoint x: 352, startPoint y: 367, endPoint x: 653, endPoint y: 360, distance: 300.6
click at [653, 360] on li "Changed the page title and header to indicate this is for WSOP participants" at bounding box center [517, 358] width 399 height 13
click at [561, 365] on li "Changed the page title and header to indicate this is for WSOP participants" at bounding box center [517, 358] width 399 height 13
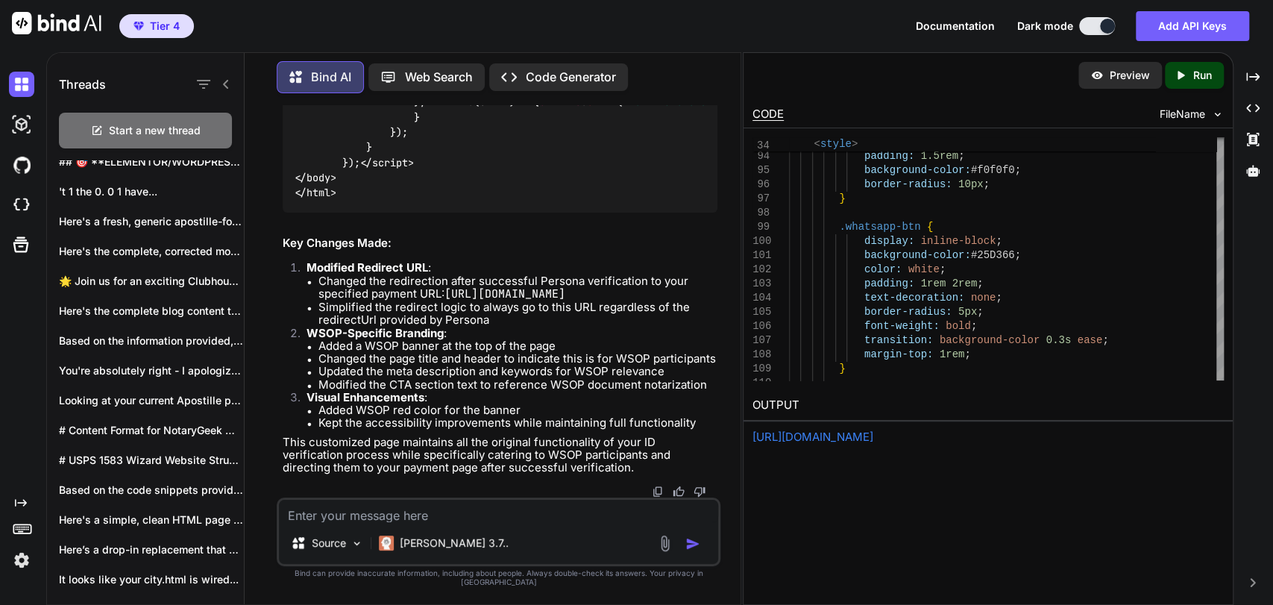
click at [415, 521] on textarea at bounding box center [498, 511] width 439 height 22
click at [406, 518] on textarea at bounding box center [498, 511] width 439 height 22
click at [452, 531] on div "Source [PERSON_NAME] 3.7.." at bounding box center [499, 531] width 444 height 69
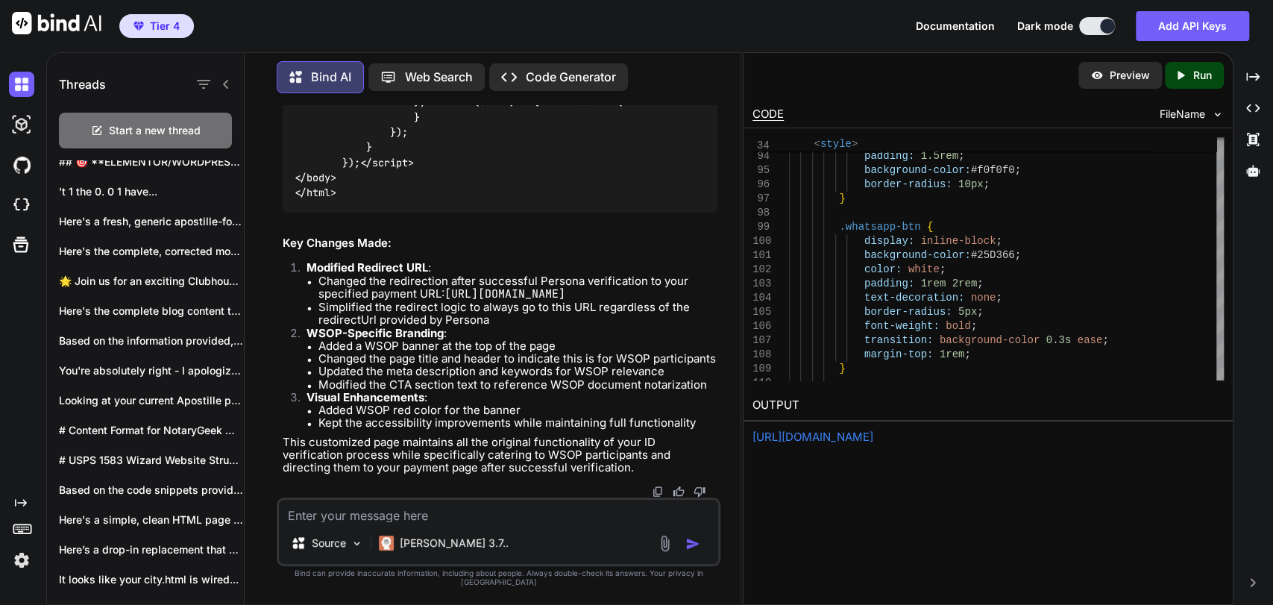
click at [453, 521] on textarea at bounding box center [498, 511] width 439 height 22
paste textarea "<!DOCTYPE html> <html lang="en"> <head> <meta charset="UTF-8"> <meta name="view…"
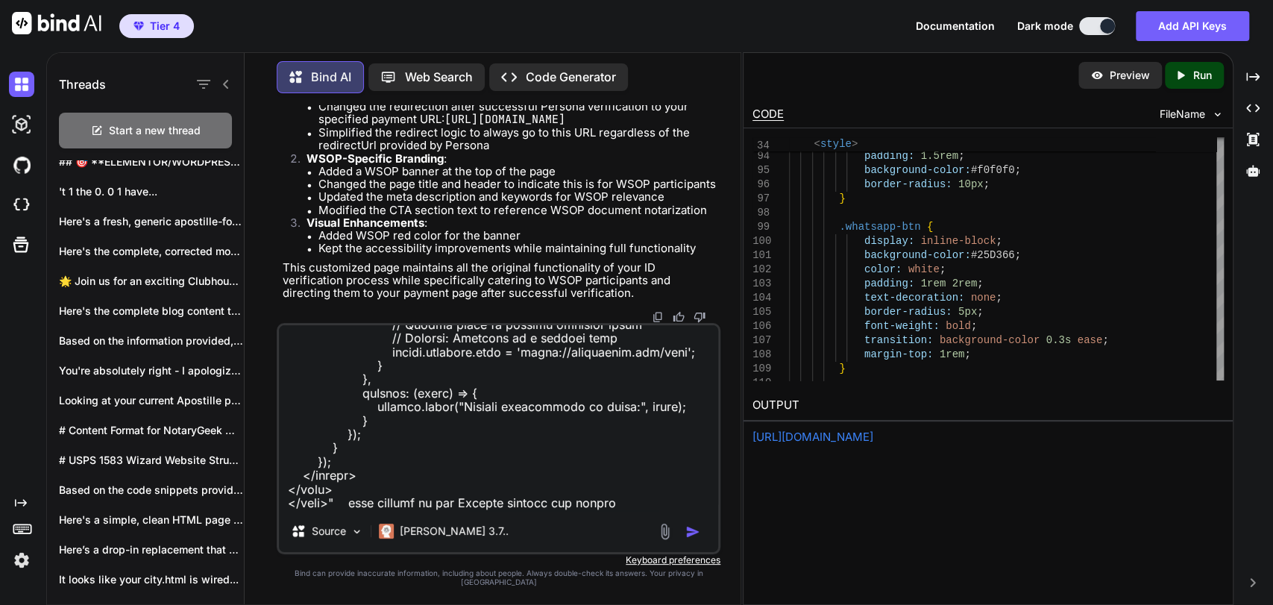
scroll to position [50417, 0]
drag, startPoint x: 554, startPoint y: 514, endPoint x: 570, endPoint y: 512, distance: 15.8
click at [554, 510] on textarea at bounding box center [498, 417] width 439 height 185
click at [571, 510] on textarea at bounding box center [498, 417] width 439 height 185
click at [620, 509] on textarea at bounding box center [498, 417] width 439 height 185
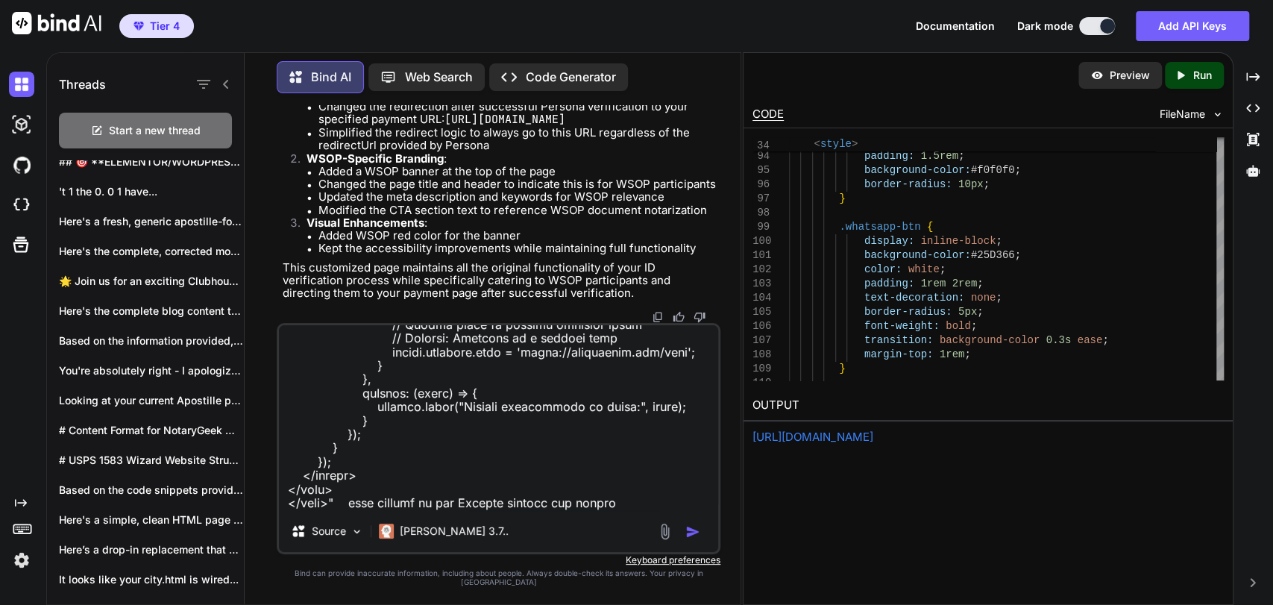
click at [630, 509] on textarea at bounding box center [498, 417] width 439 height 185
click at [636, 509] on textarea at bounding box center [498, 417] width 439 height 185
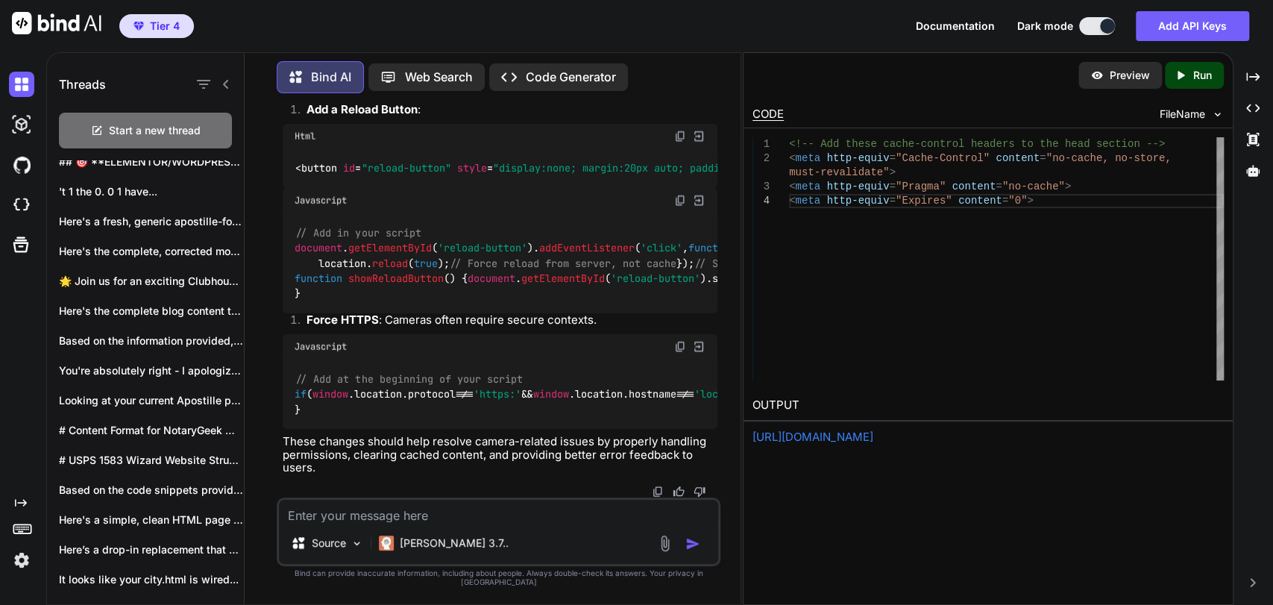
scroll to position [53839, 0]
